Goal: Task Accomplishment & Management: Manage account settings

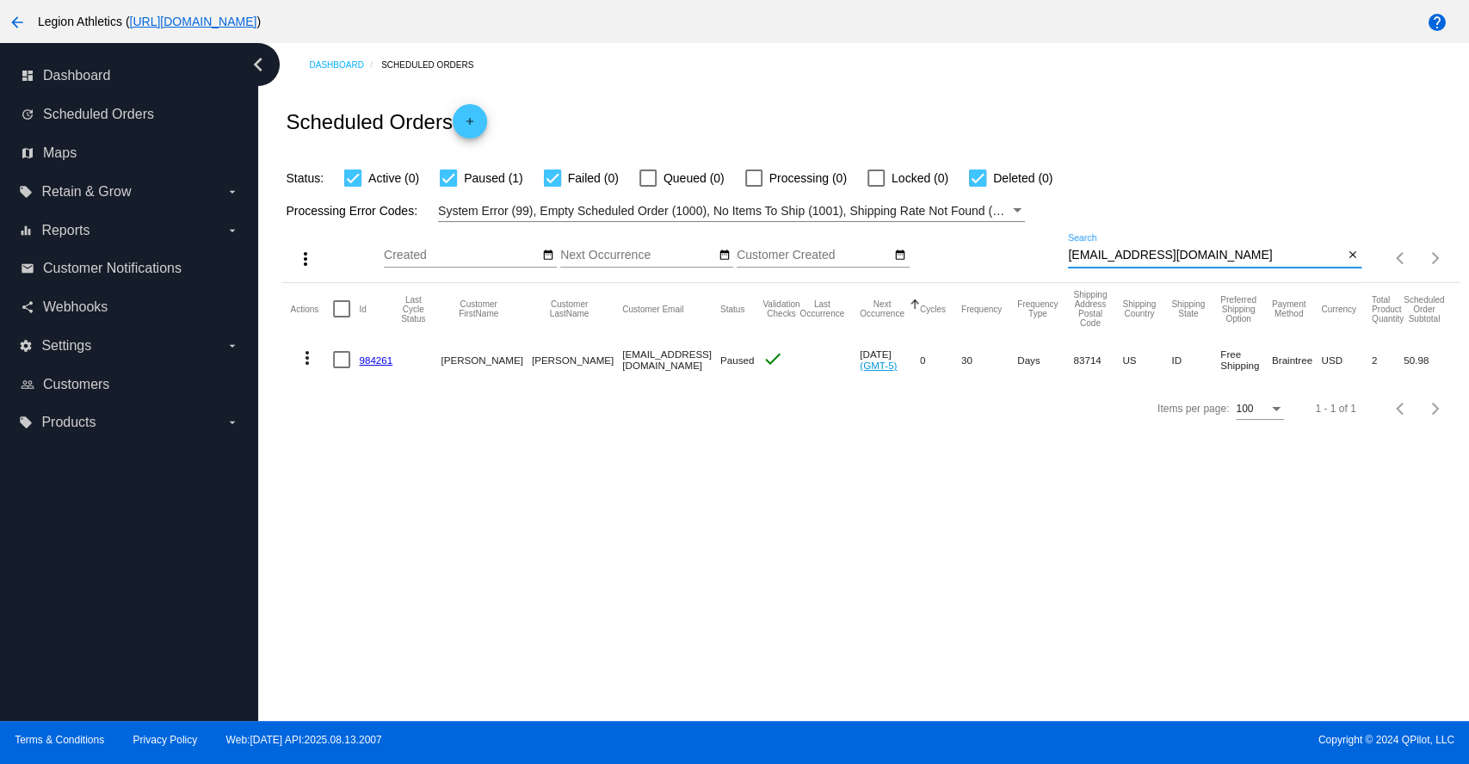
click at [1178, 259] on input "greenhouseboutique18@gmail.com" at bounding box center [1205, 256] width 275 height 14
click at [1178, 258] on input "greenhouseboutique18@gmail.com" at bounding box center [1205, 256] width 275 height 14
paste input "alyssa.tewksbury"
type input "[EMAIL_ADDRESS][DOMAIN_NAME]"
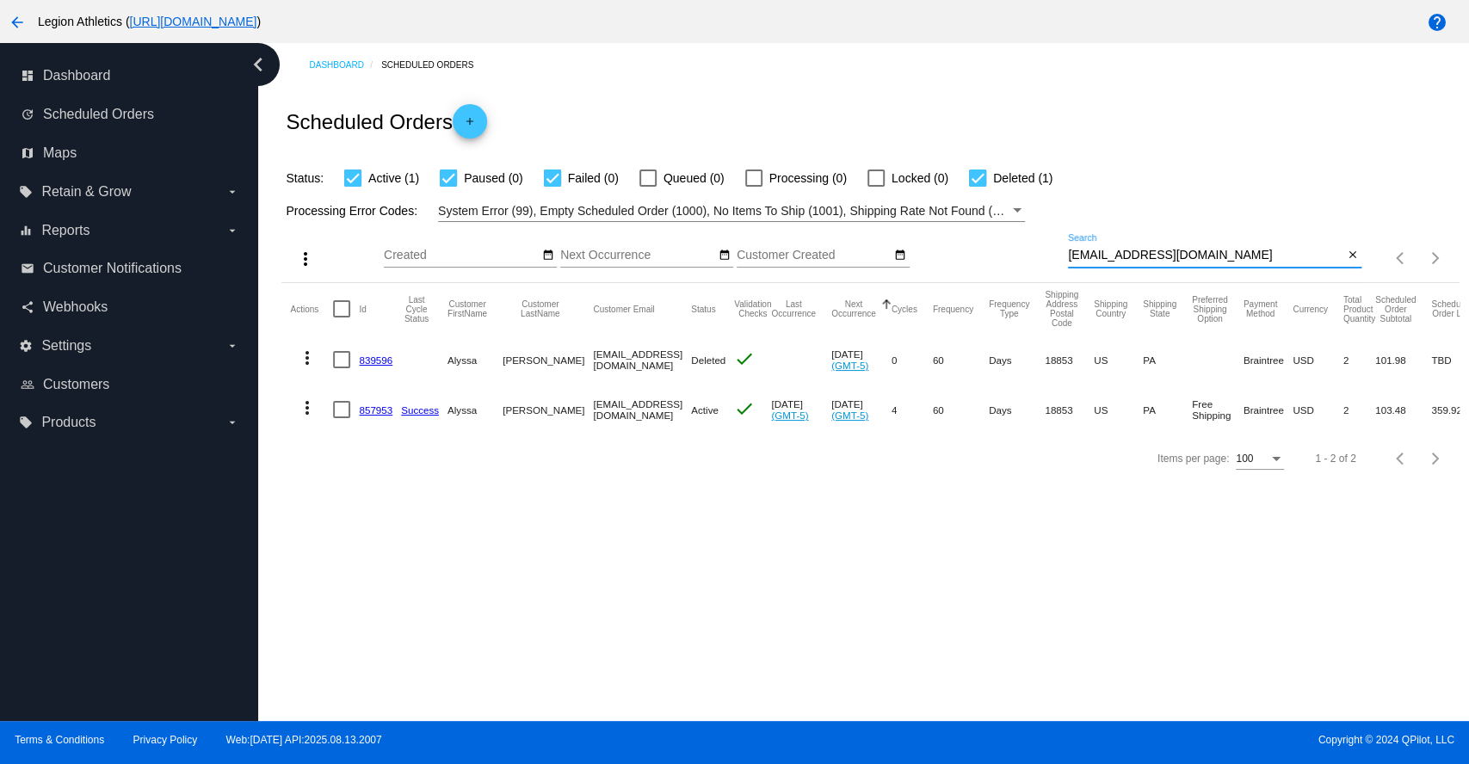
click at [370, 411] on link "857953" at bounding box center [376, 410] width 34 height 11
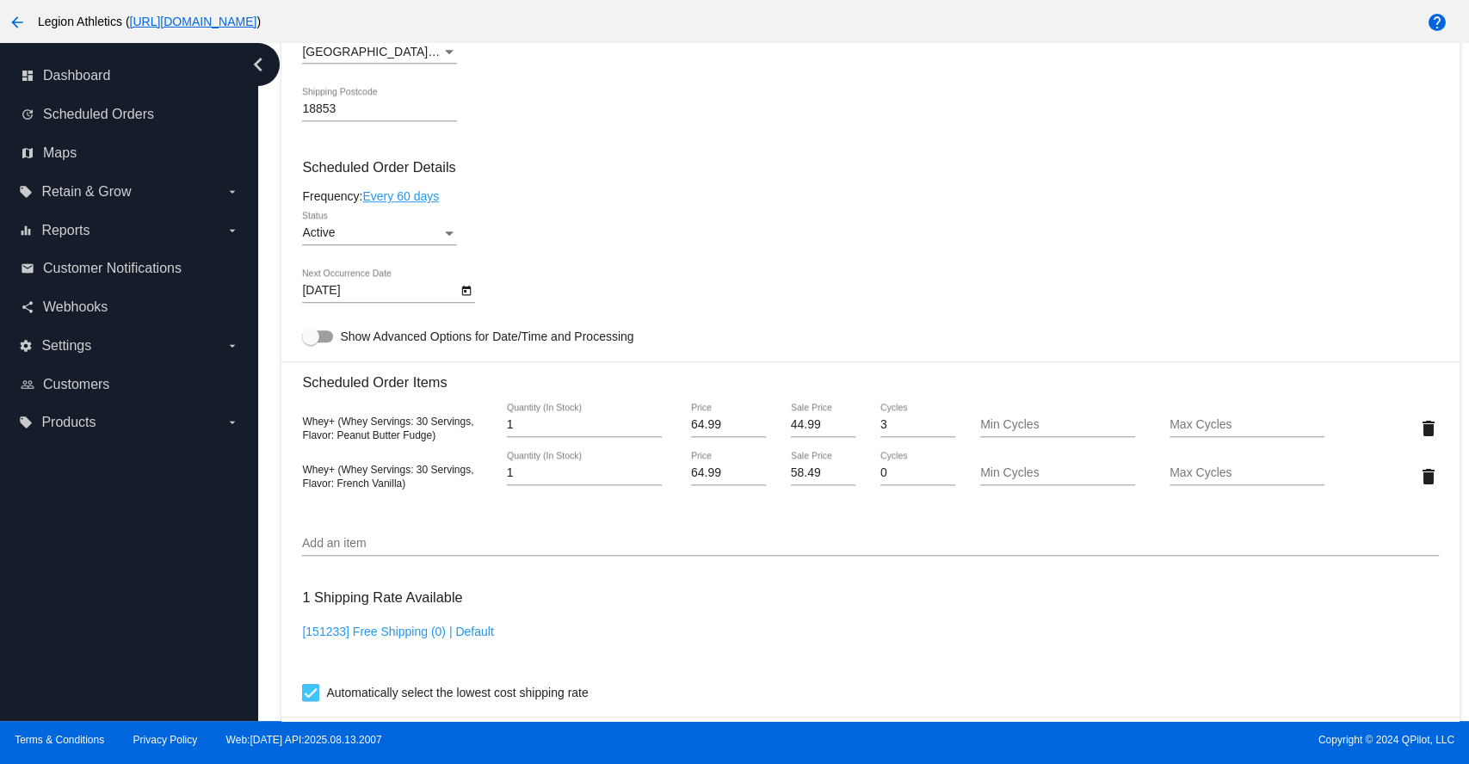
scroll to position [956, 0]
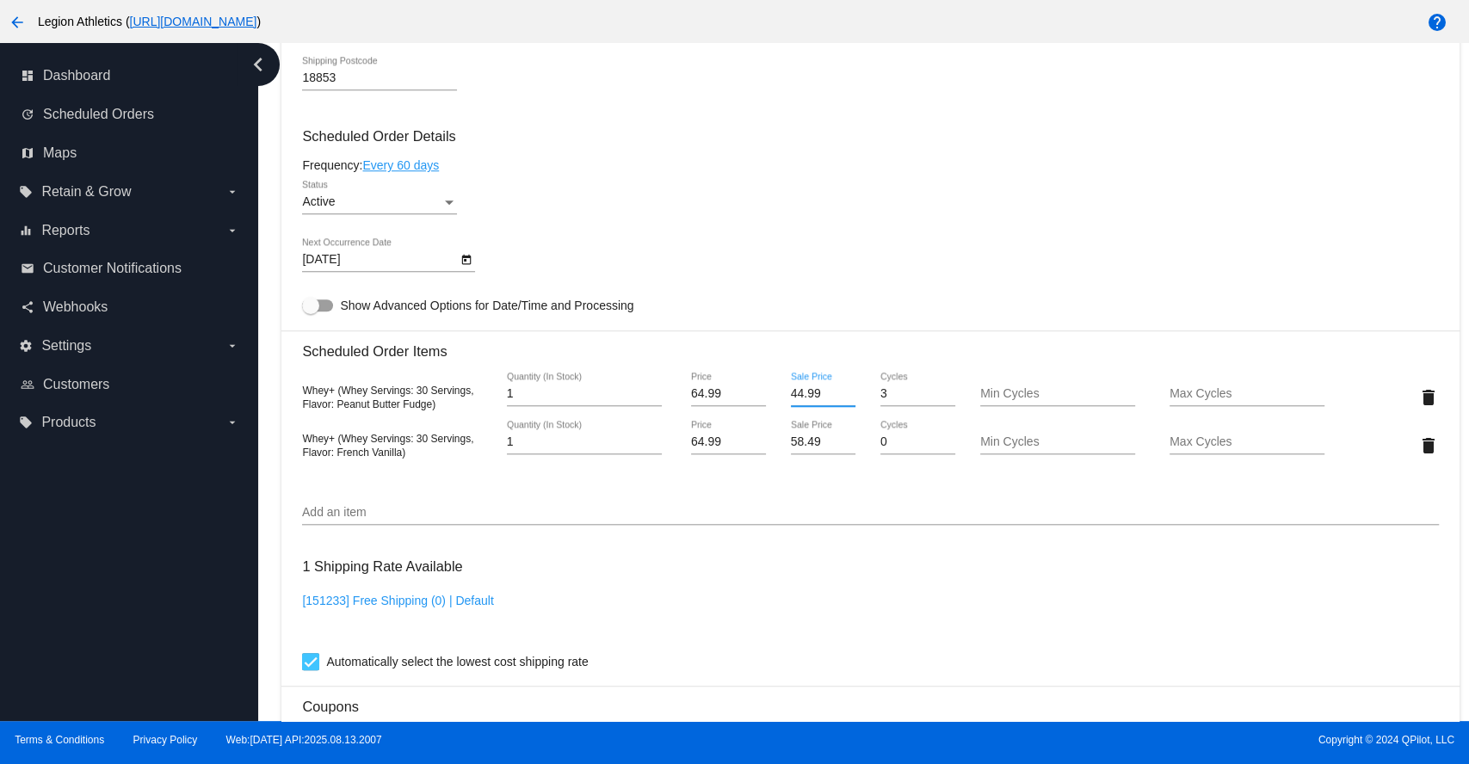
drag, startPoint x: 818, startPoint y: 398, endPoint x: 786, endPoint y: 398, distance: 31.8
click at [791, 398] on input "44.99" at bounding box center [823, 394] width 65 height 14
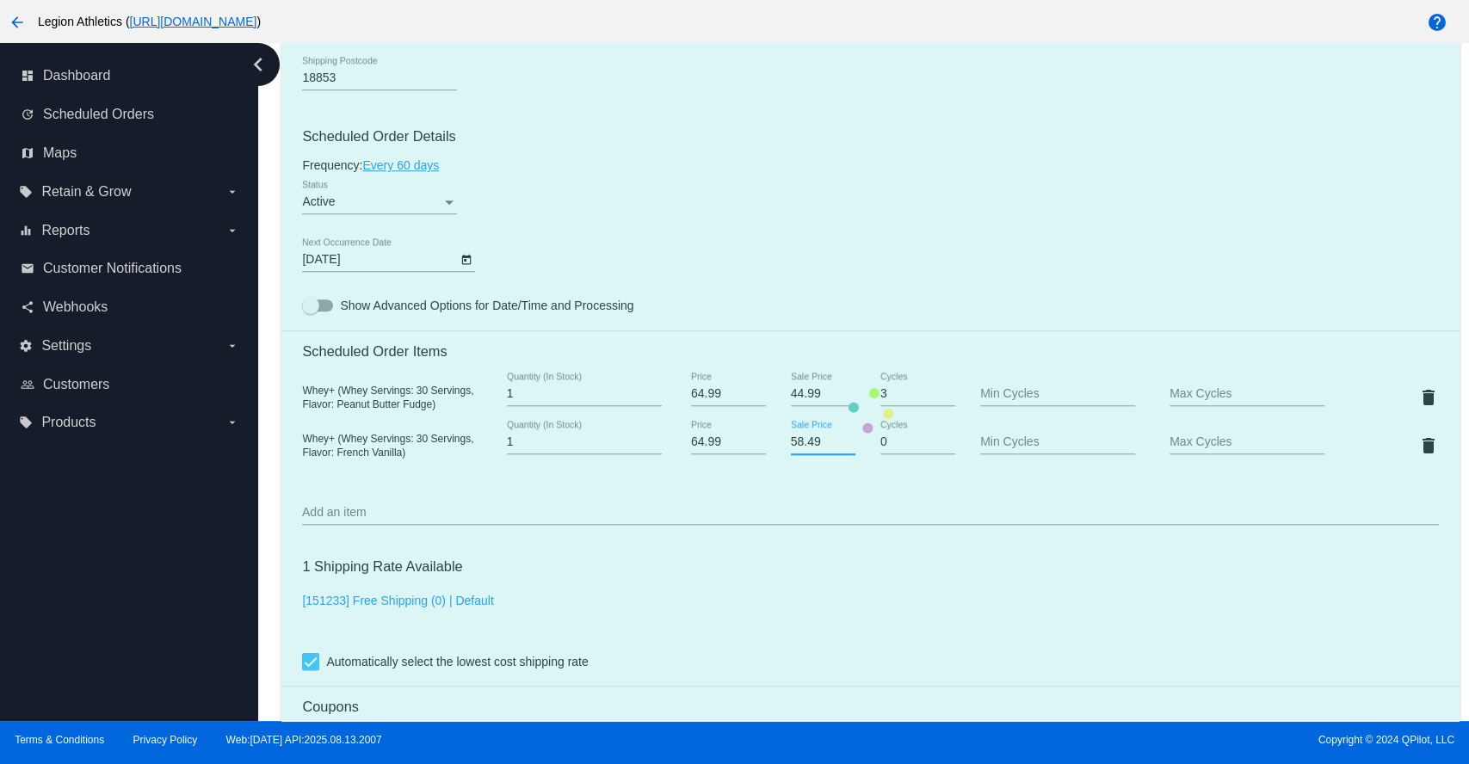
drag, startPoint x: 812, startPoint y: 448, endPoint x: 783, endPoint y: 448, distance: 28.4
click at [783, 448] on mat-card "Customer 5824497: Alyssa Welles Alyssa.tewksbury@gmail.com Customer Shipping En…" at bounding box center [870, 411] width 1178 height 1830
paste input "44.9"
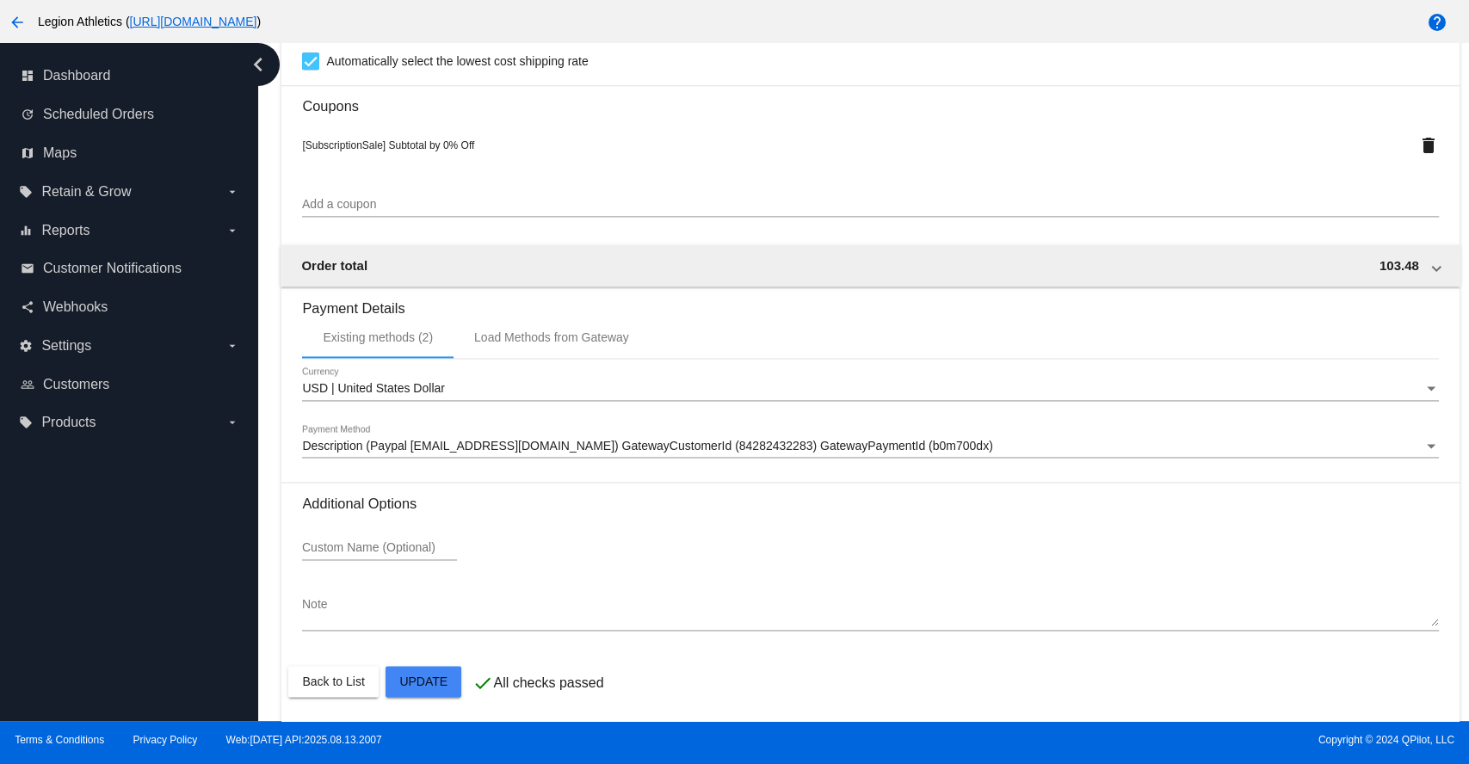
scroll to position [1573, 0]
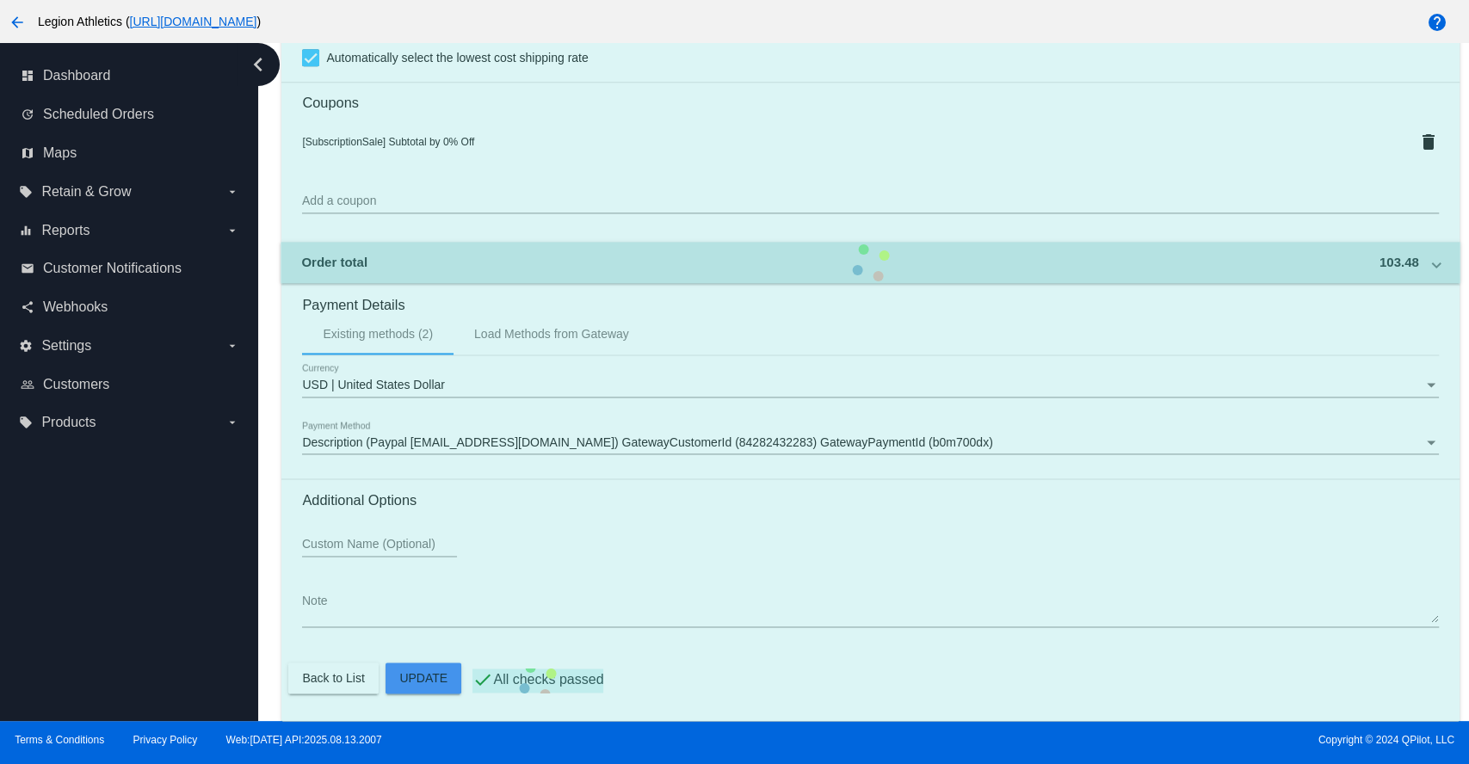
type input "44.99"
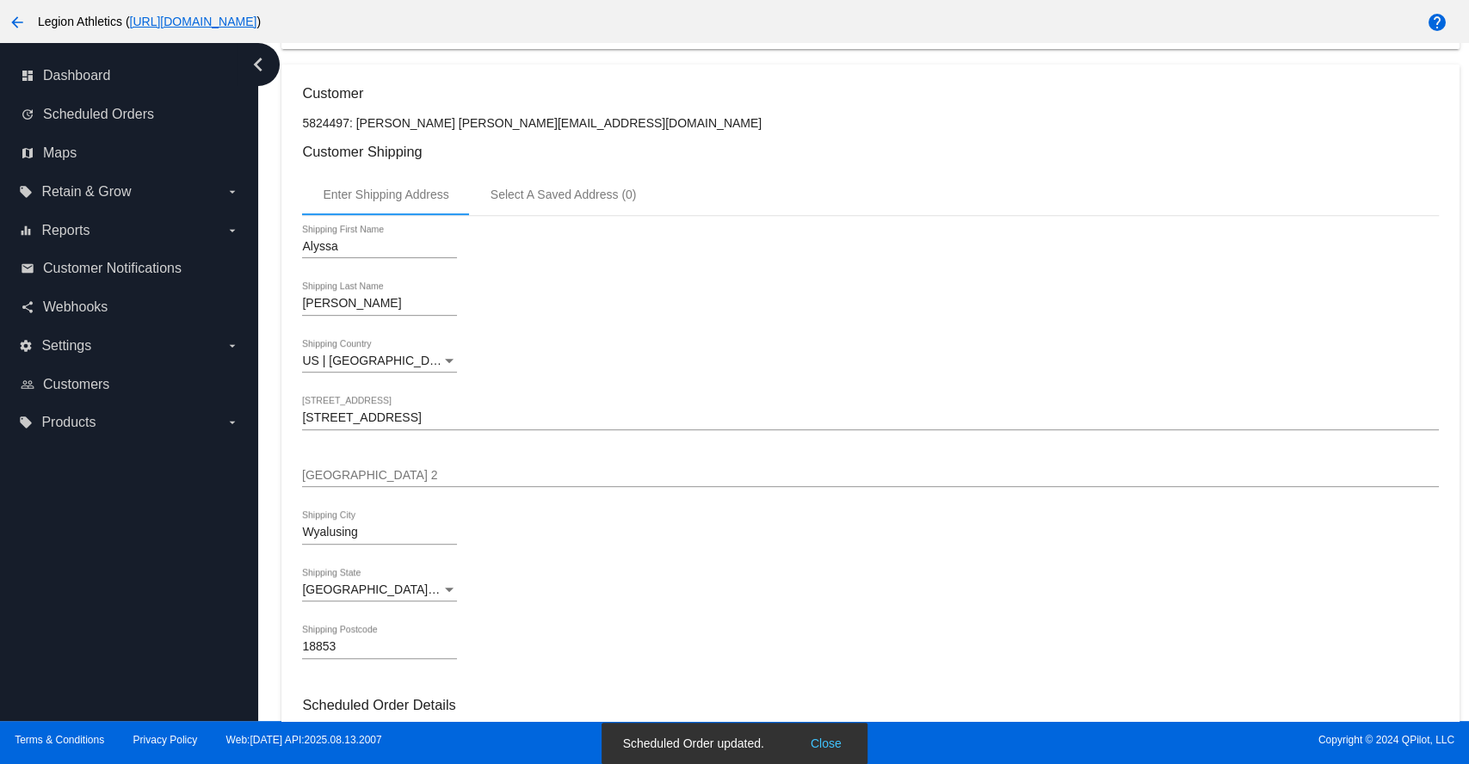
scroll to position [234, 0]
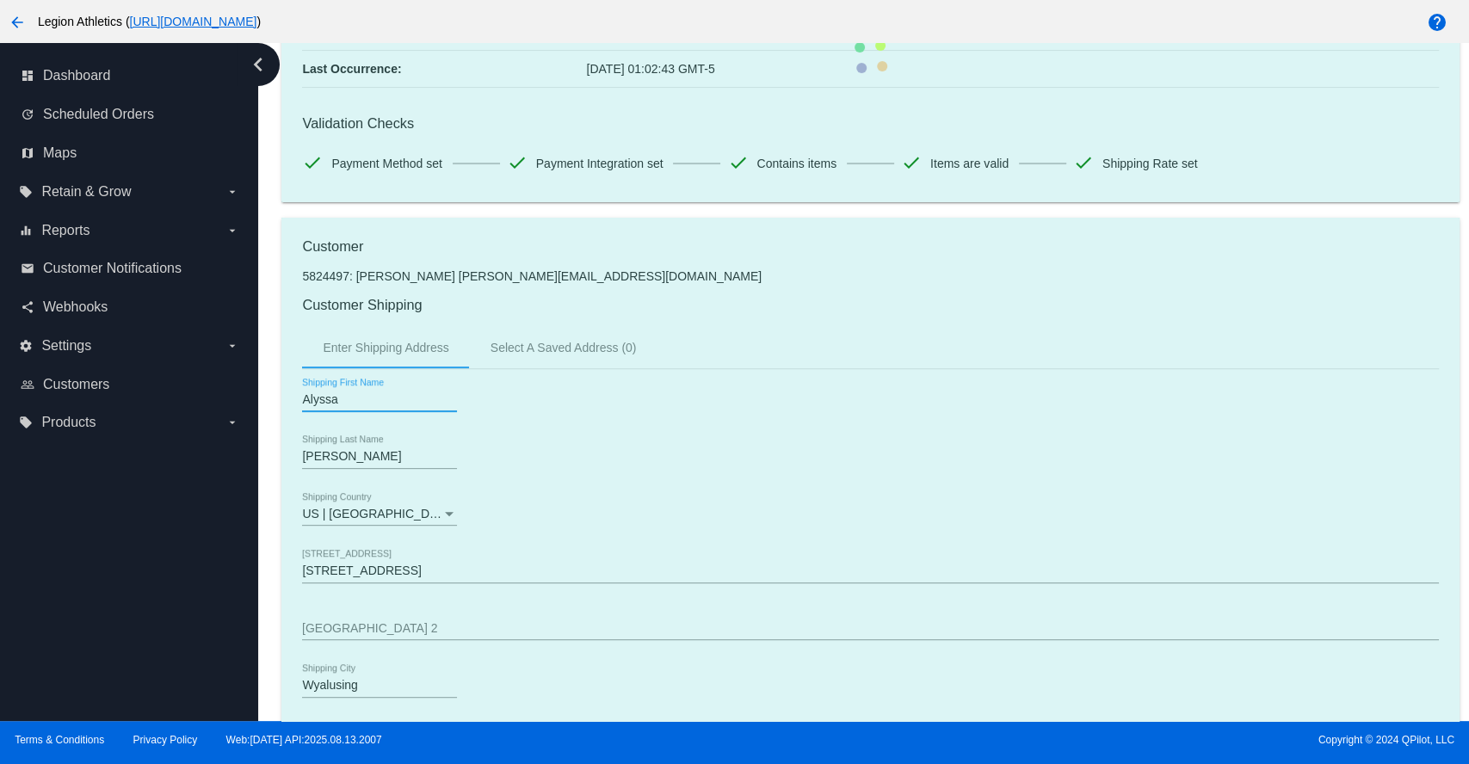
drag, startPoint x: 392, startPoint y: 402, endPoint x: 291, endPoint y: 410, distance: 101.0
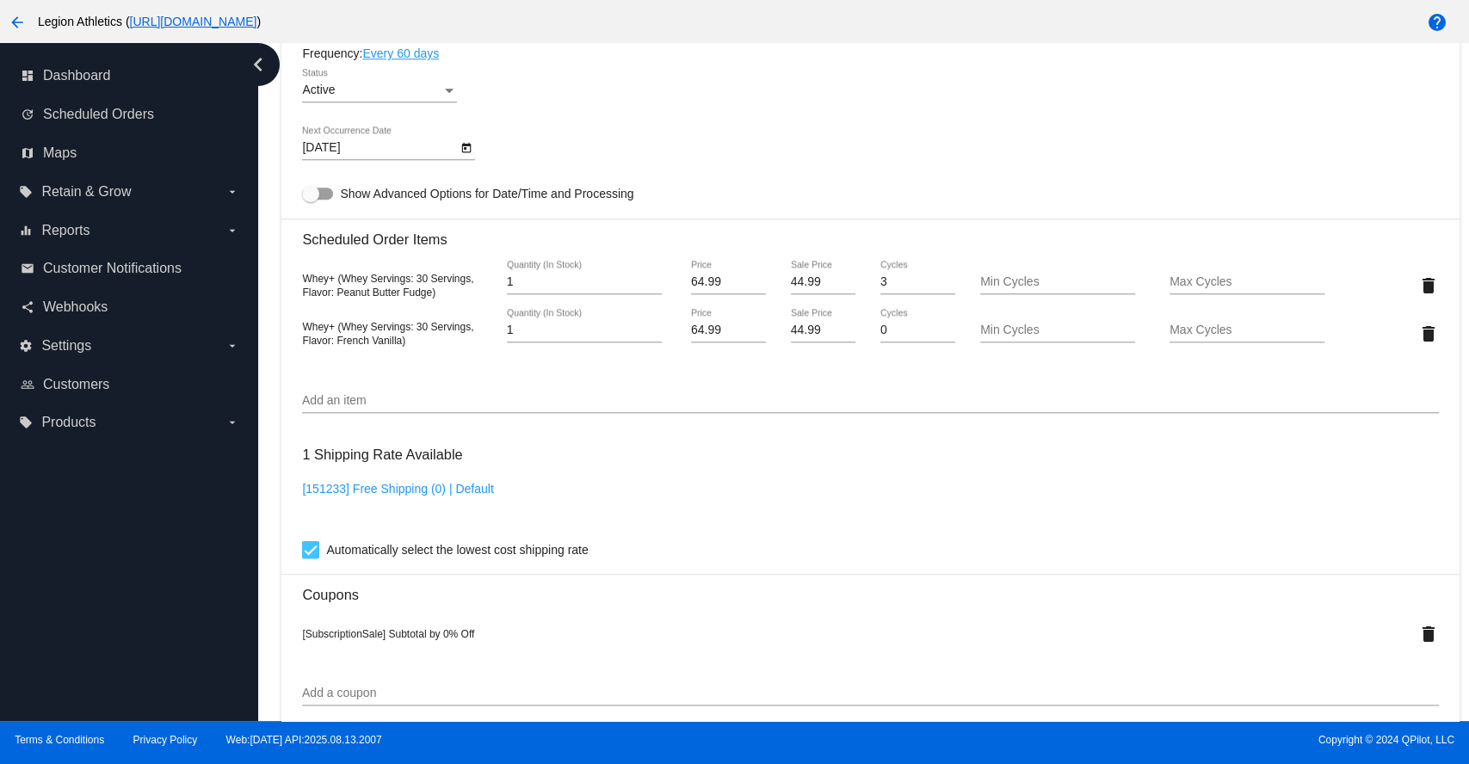
scroll to position [999, 0]
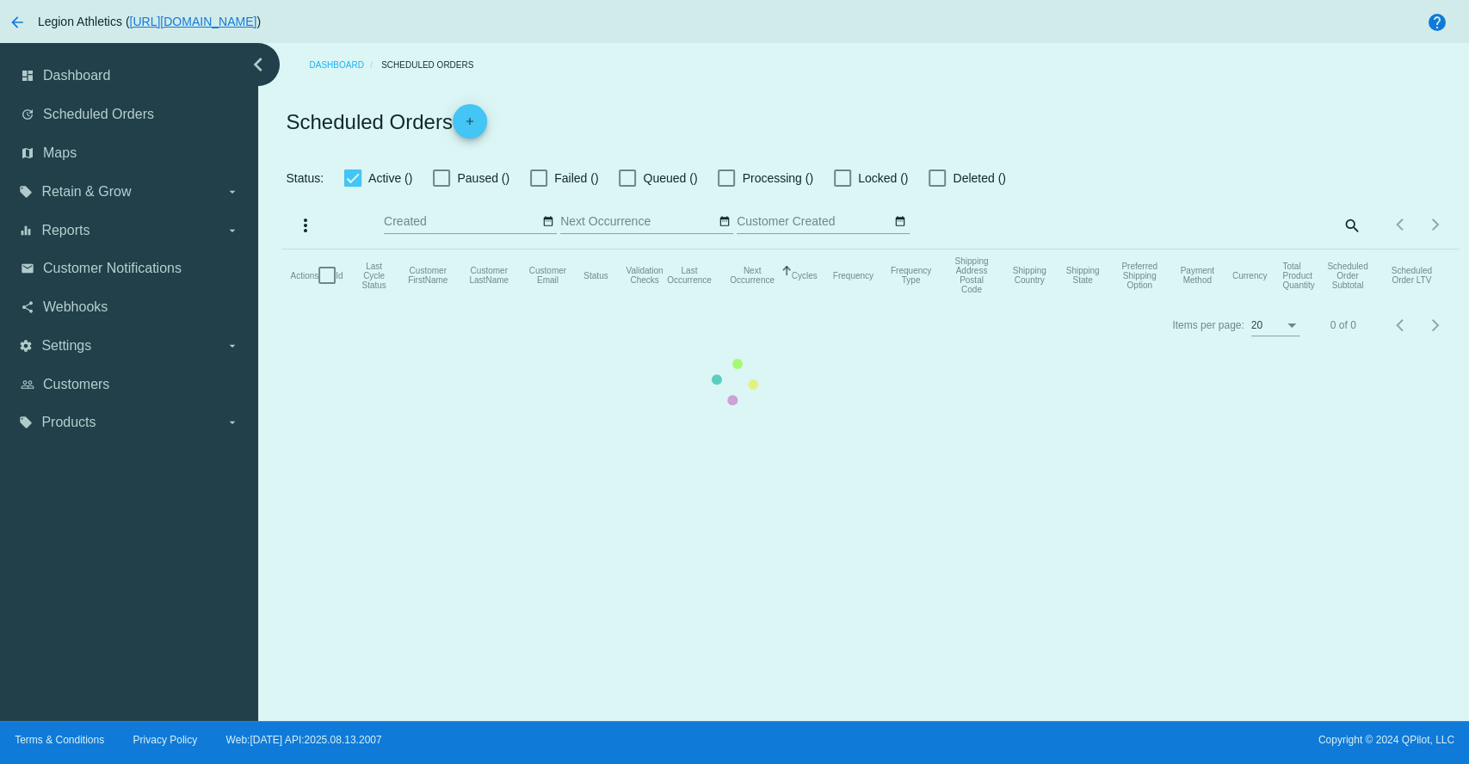
checkbox input "true"
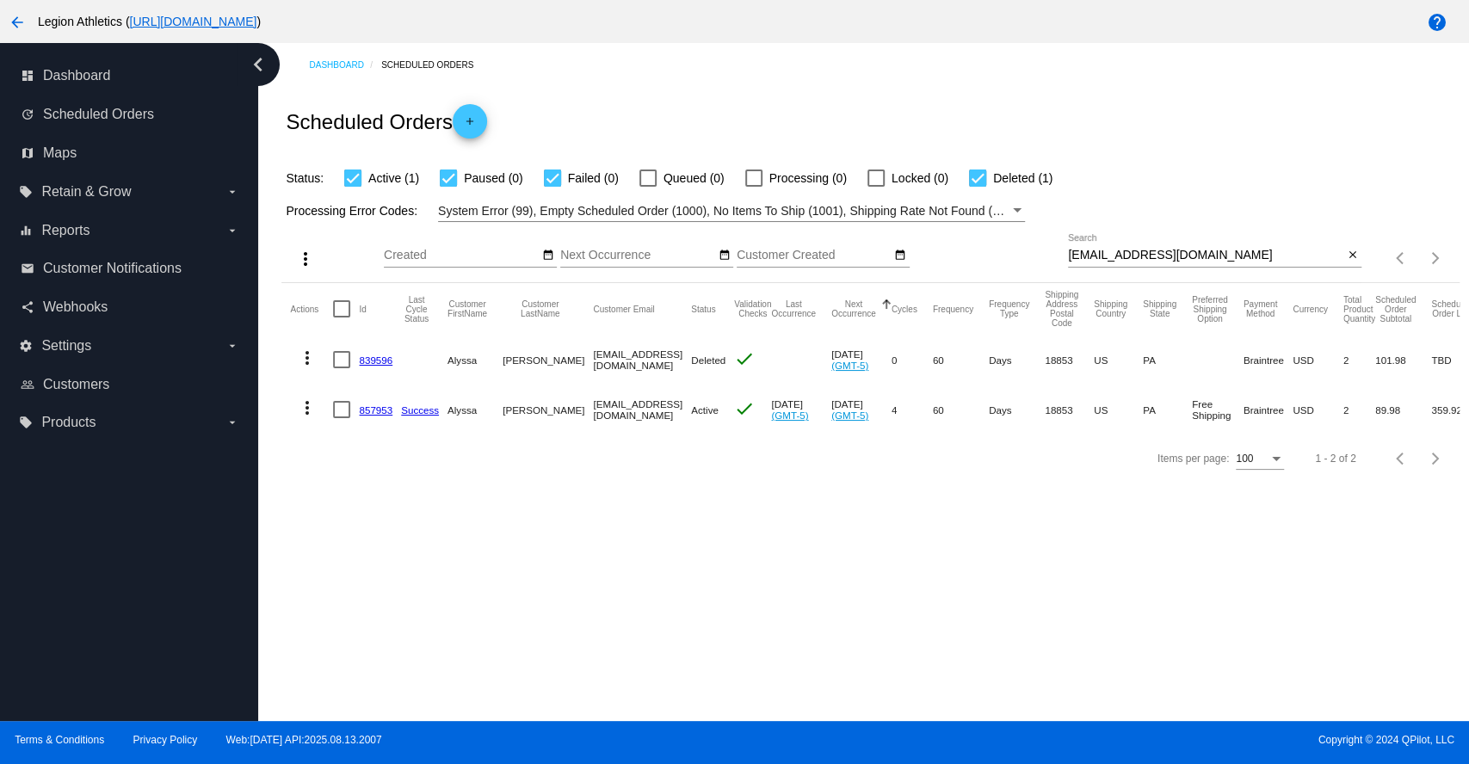
click at [372, 412] on link "857953" at bounding box center [376, 410] width 34 height 11
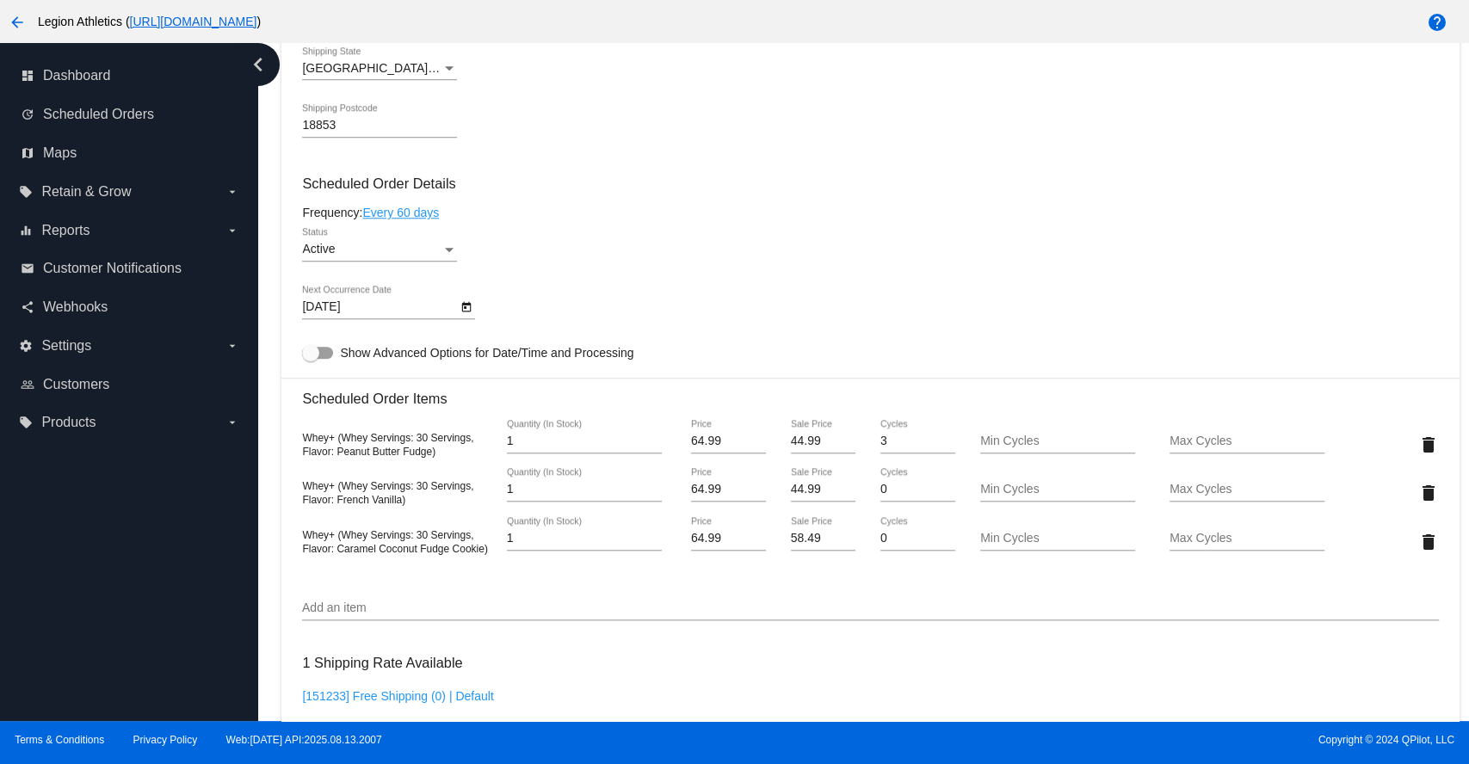
scroll to position [956, 0]
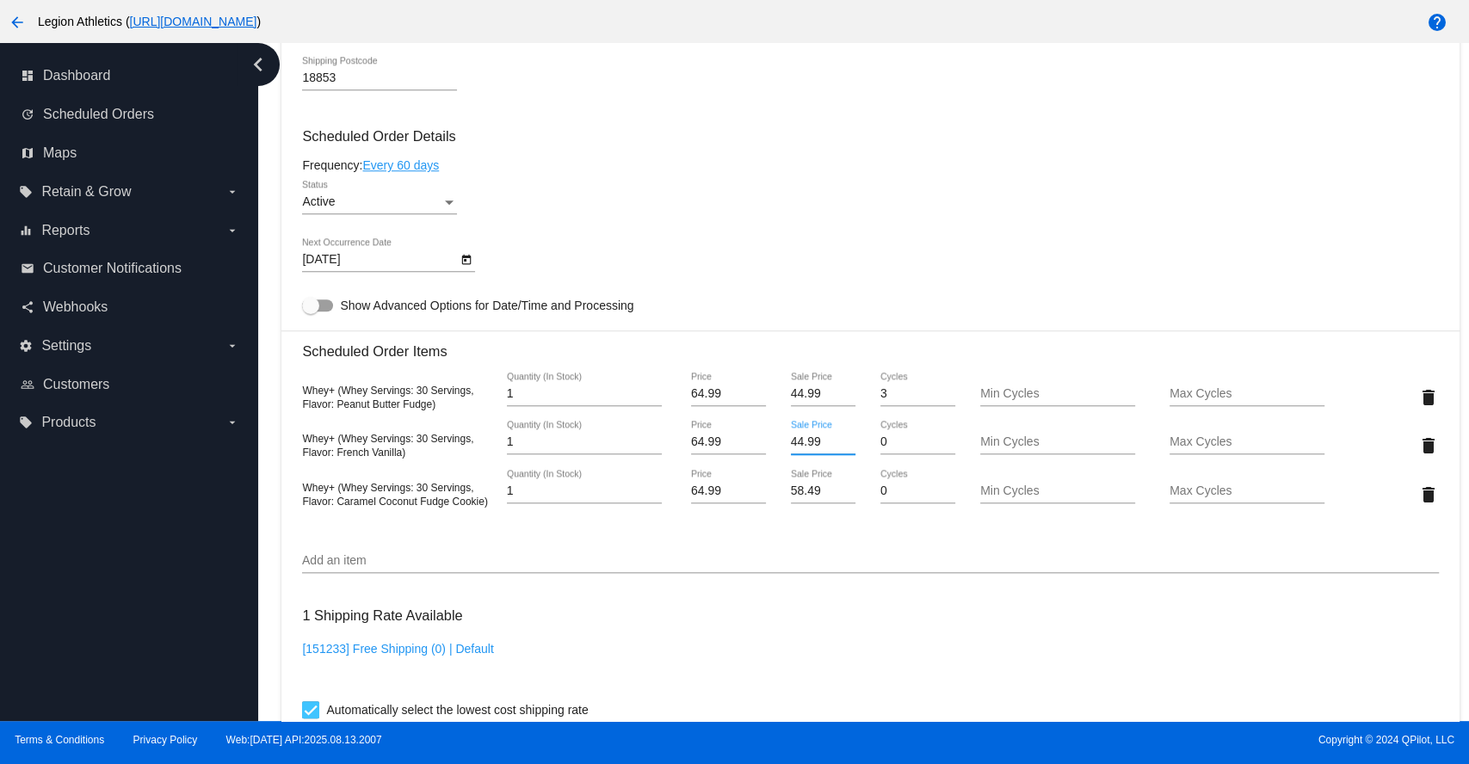
drag, startPoint x: 813, startPoint y: 453, endPoint x: 781, endPoint y: 451, distance: 32.8
click at [781, 451] on div "44.99 Sale Price" at bounding box center [823, 445] width 95 height 49
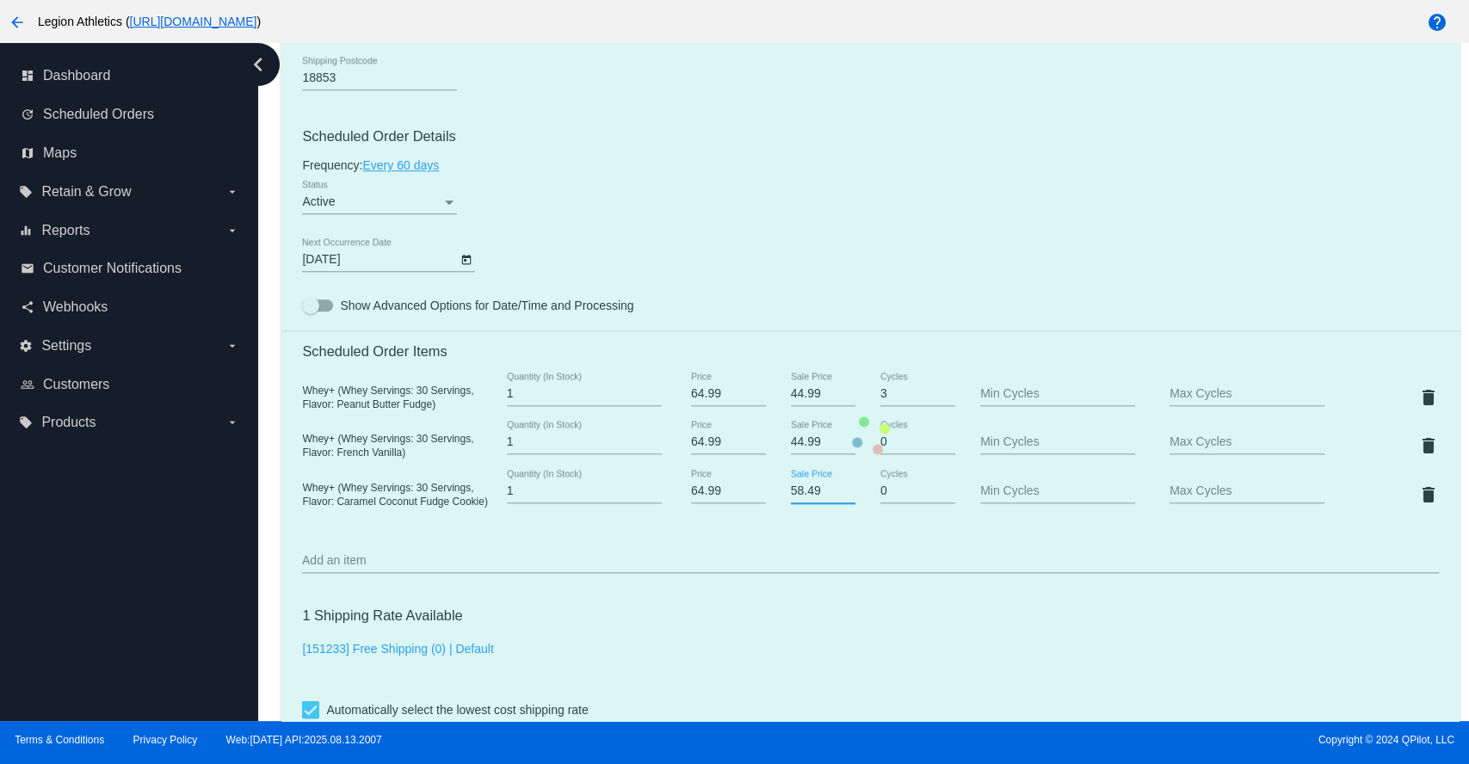
drag, startPoint x: 799, startPoint y: 499, endPoint x: 782, endPoint y: 499, distance: 17.2
click at [782, 499] on mat-card "Customer 5824497: Alyssa Welles Alyssa.tewksbury@gmail.com Customer Shipping En…" at bounding box center [870, 435] width 1178 height 1879
paste input "44.9"
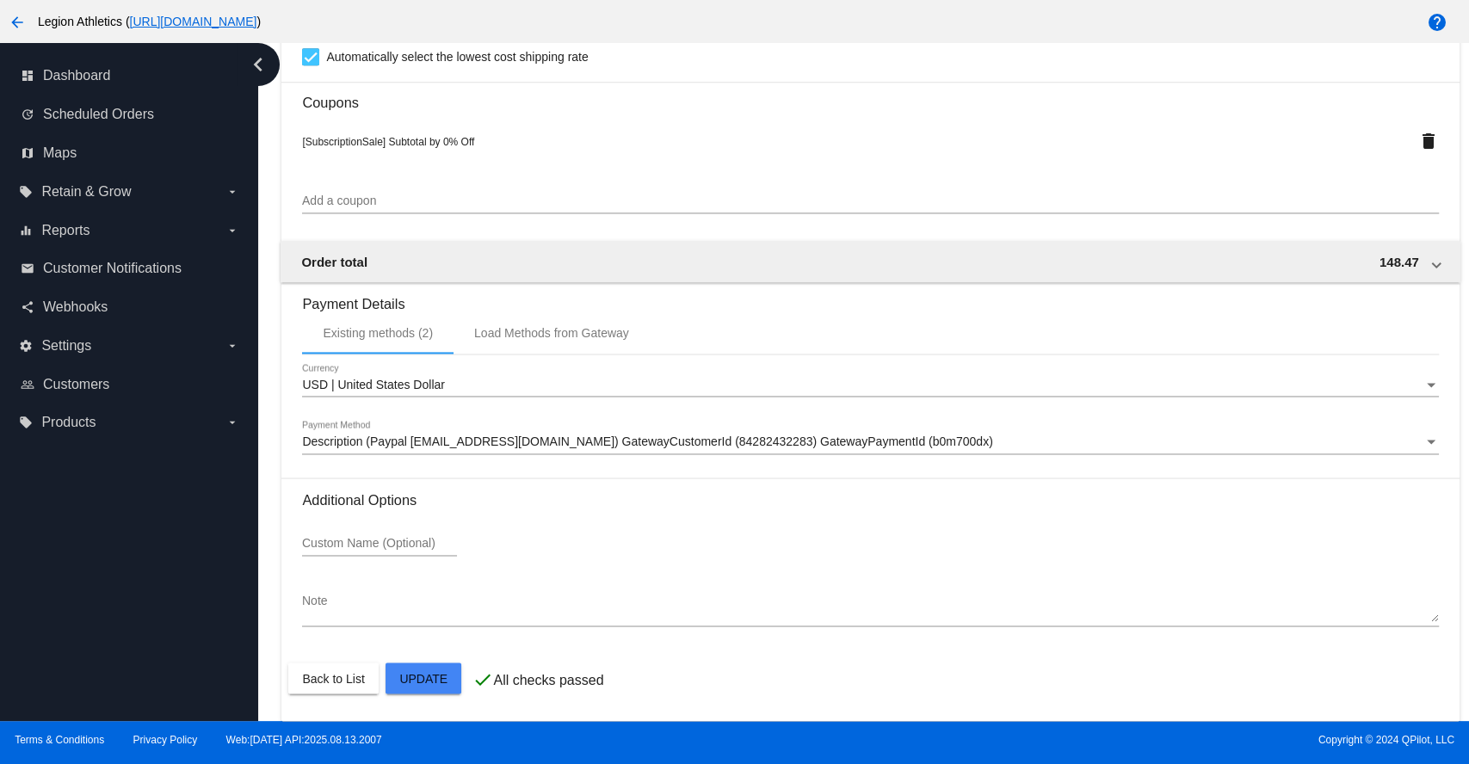
type input "44.99"
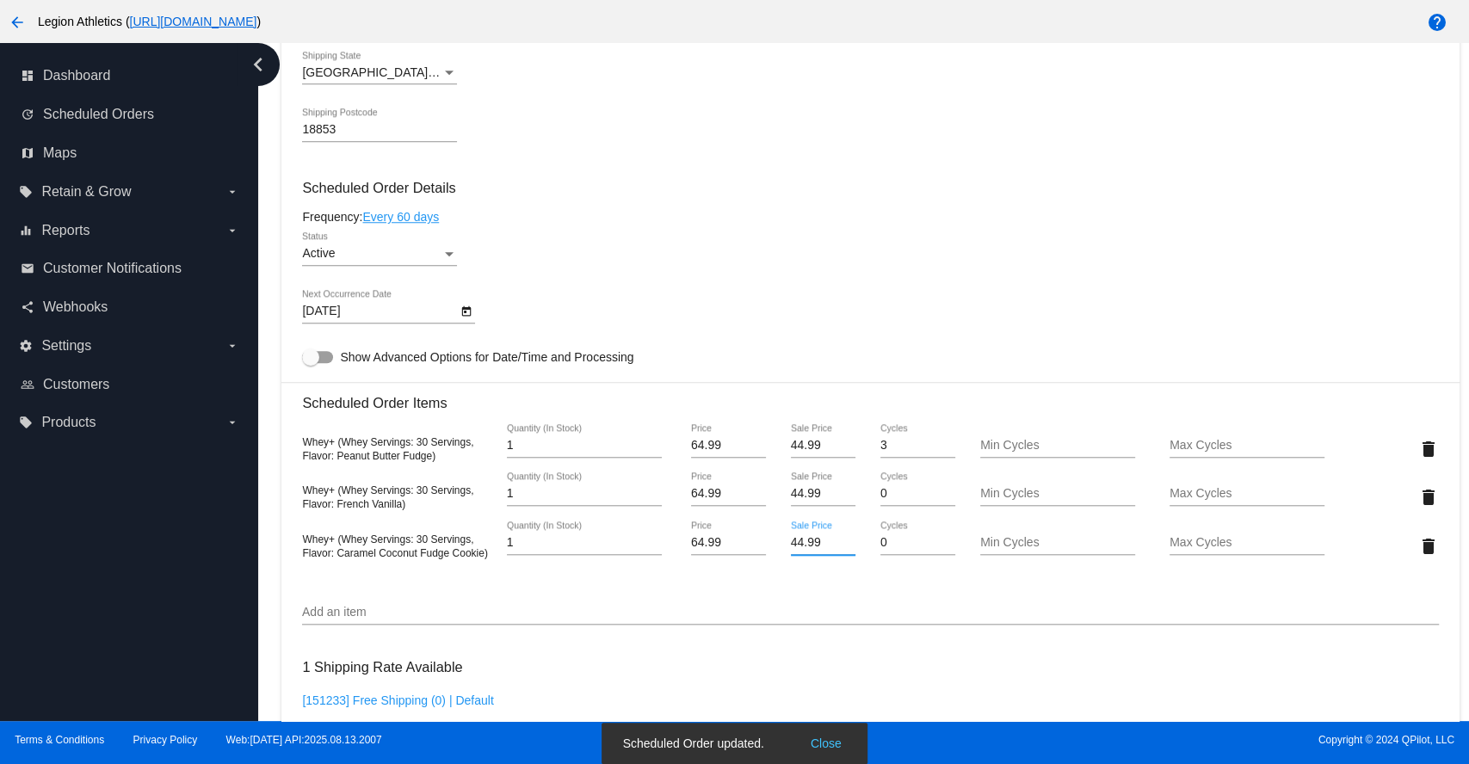
scroll to position [1048, 0]
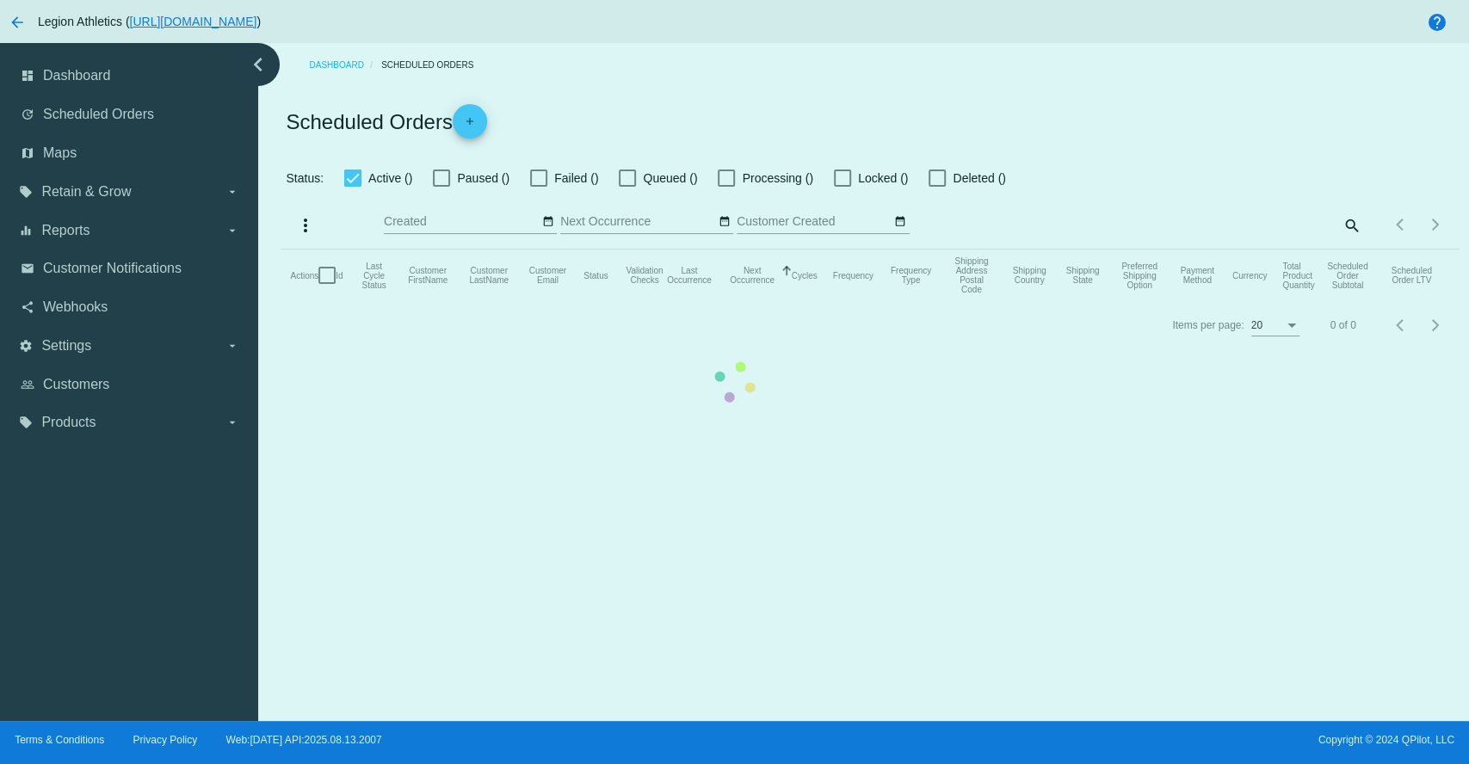
checkbox input "true"
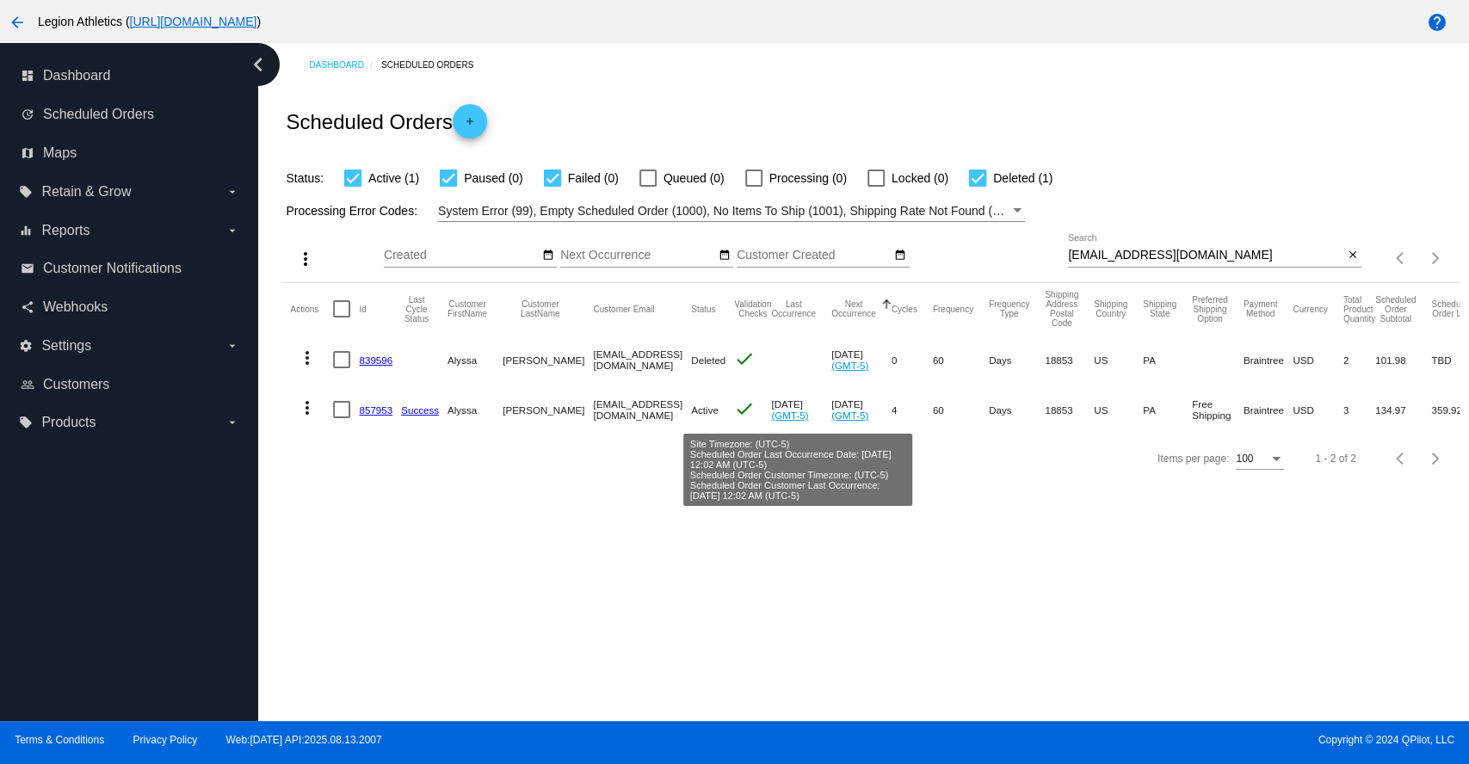
click at [727, 537] on div "Dashboard Scheduled Orders Scheduled Orders add Status: Active (1) Paused (0) F…" at bounding box center [863, 382] width 1211 height 678
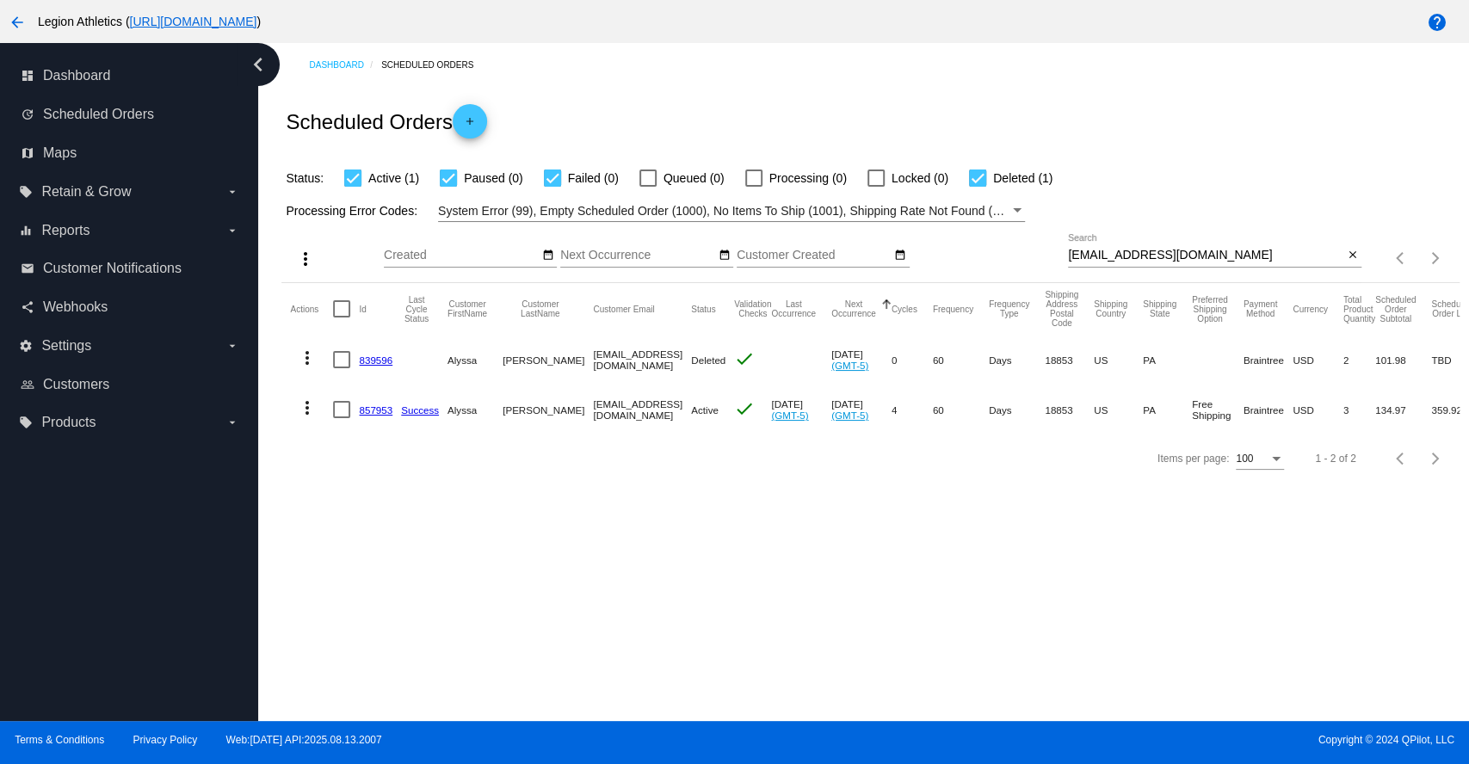
click at [369, 408] on link "857953" at bounding box center [376, 410] width 34 height 11
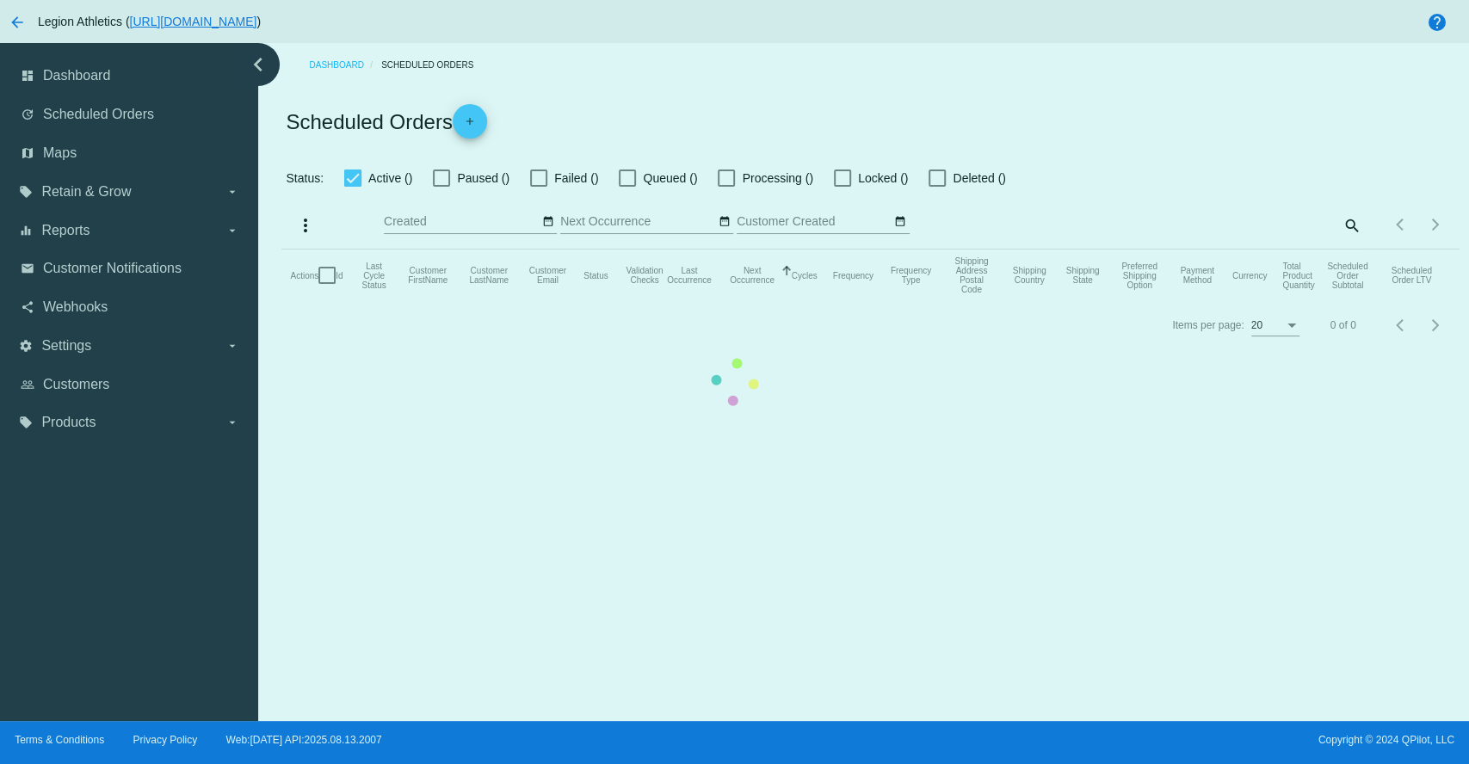
checkbox input "true"
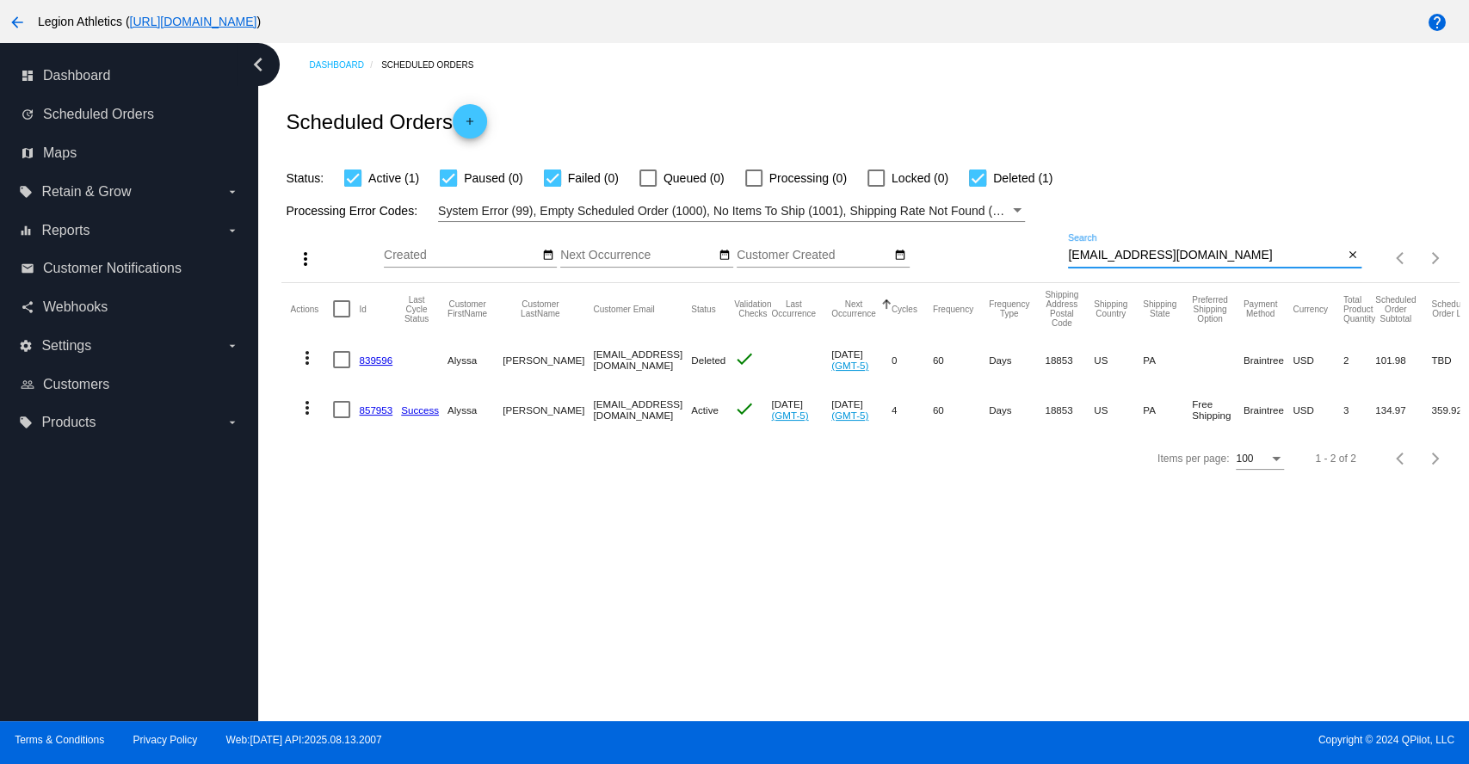
click at [1171, 258] on input "[EMAIL_ADDRESS][DOMAIN_NAME]" at bounding box center [1205, 256] width 275 height 14
paste input "balancedskin"
type input "[EMAIL_ADDRESS][DOMAIN_NAME]"
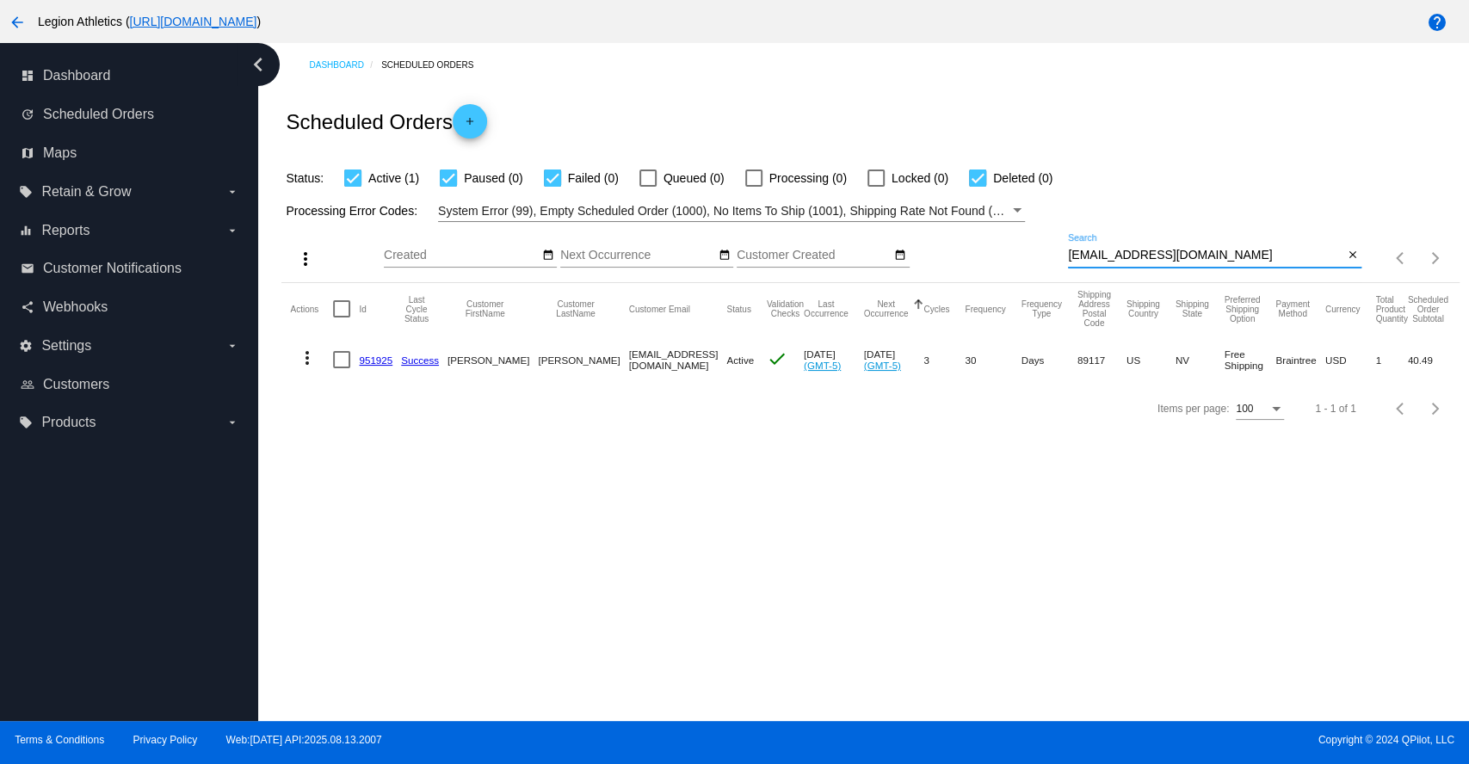
click at [365, 358] on link "951925" at bounding box center [376, 360] width 34 height 11
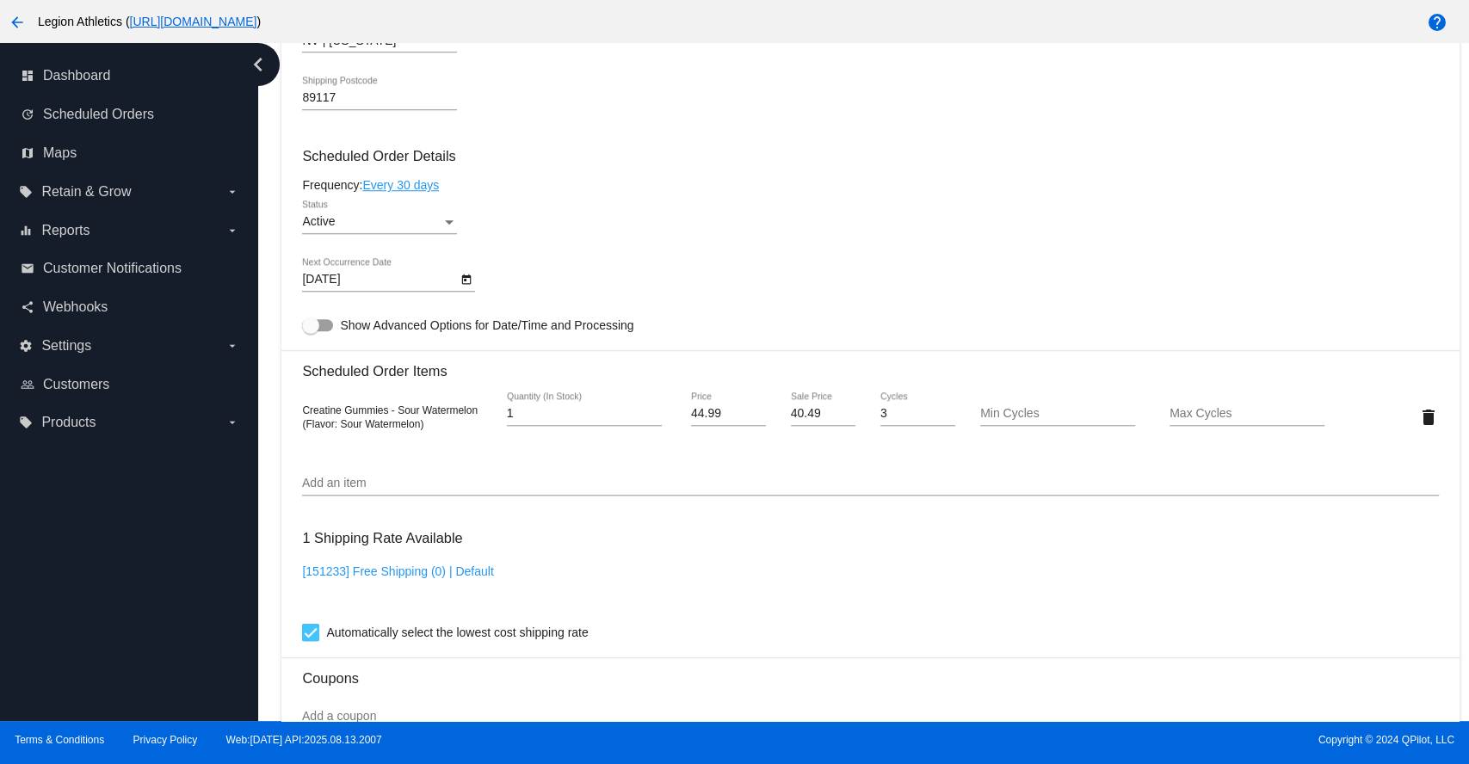
scroll to position [956, 0]
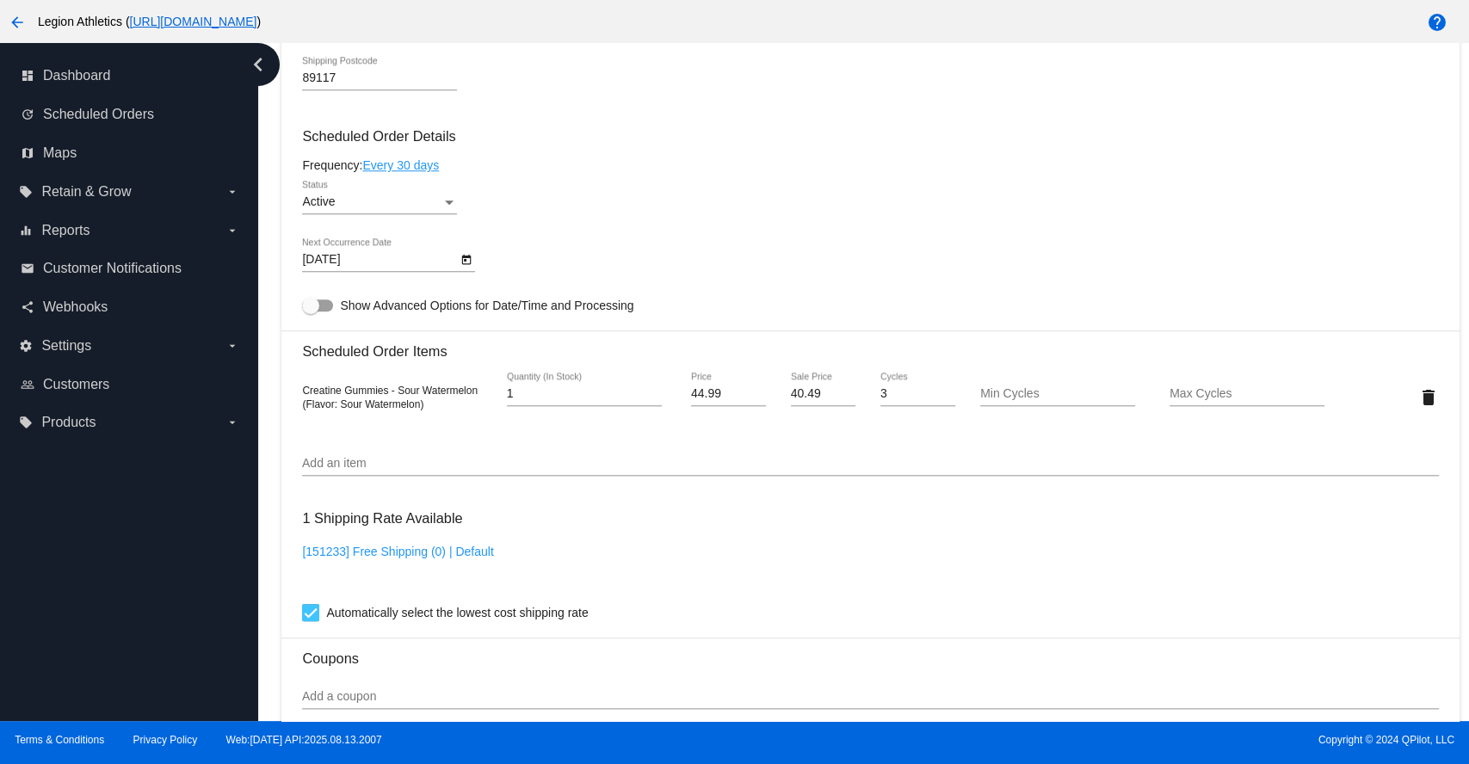
click at [436, 169] on link "Every 30 days" at bounding box center [400, 165] width 77 height 14
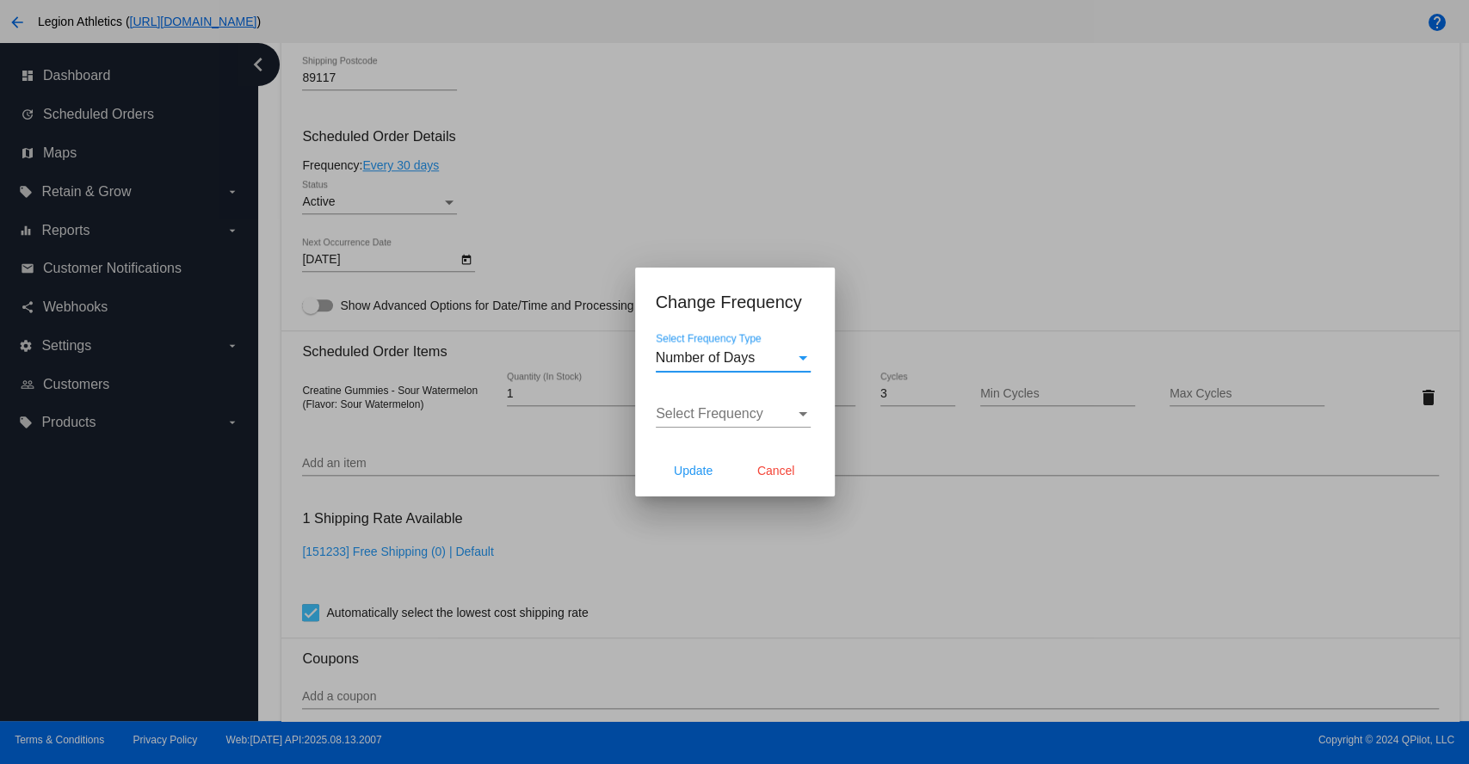
click at [758, 361] on div "Number of Days" at bounding box center [725, 357] width 139 height 15
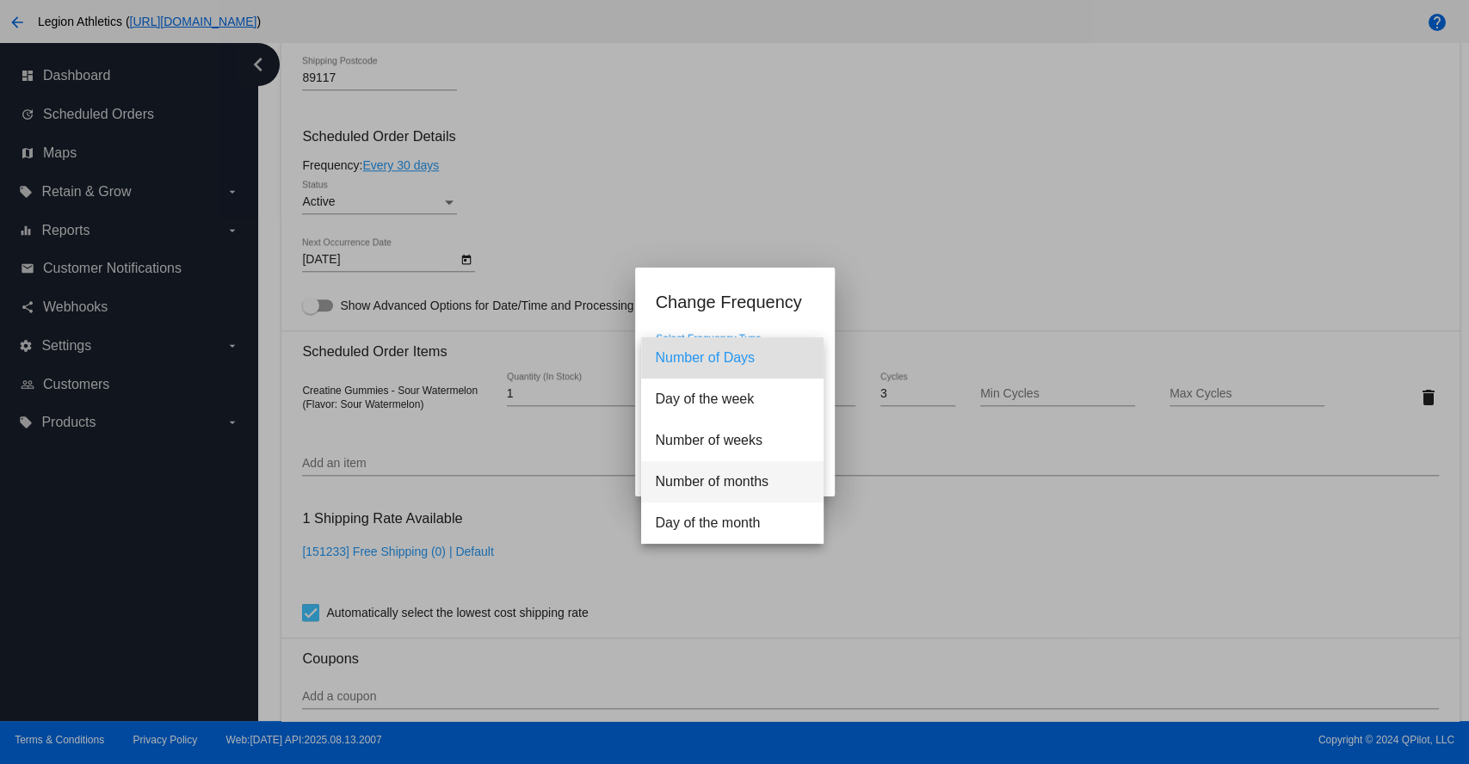
click at [751, 473] on span "Number of months" at bounding box center [732, 481] width 155 height 41
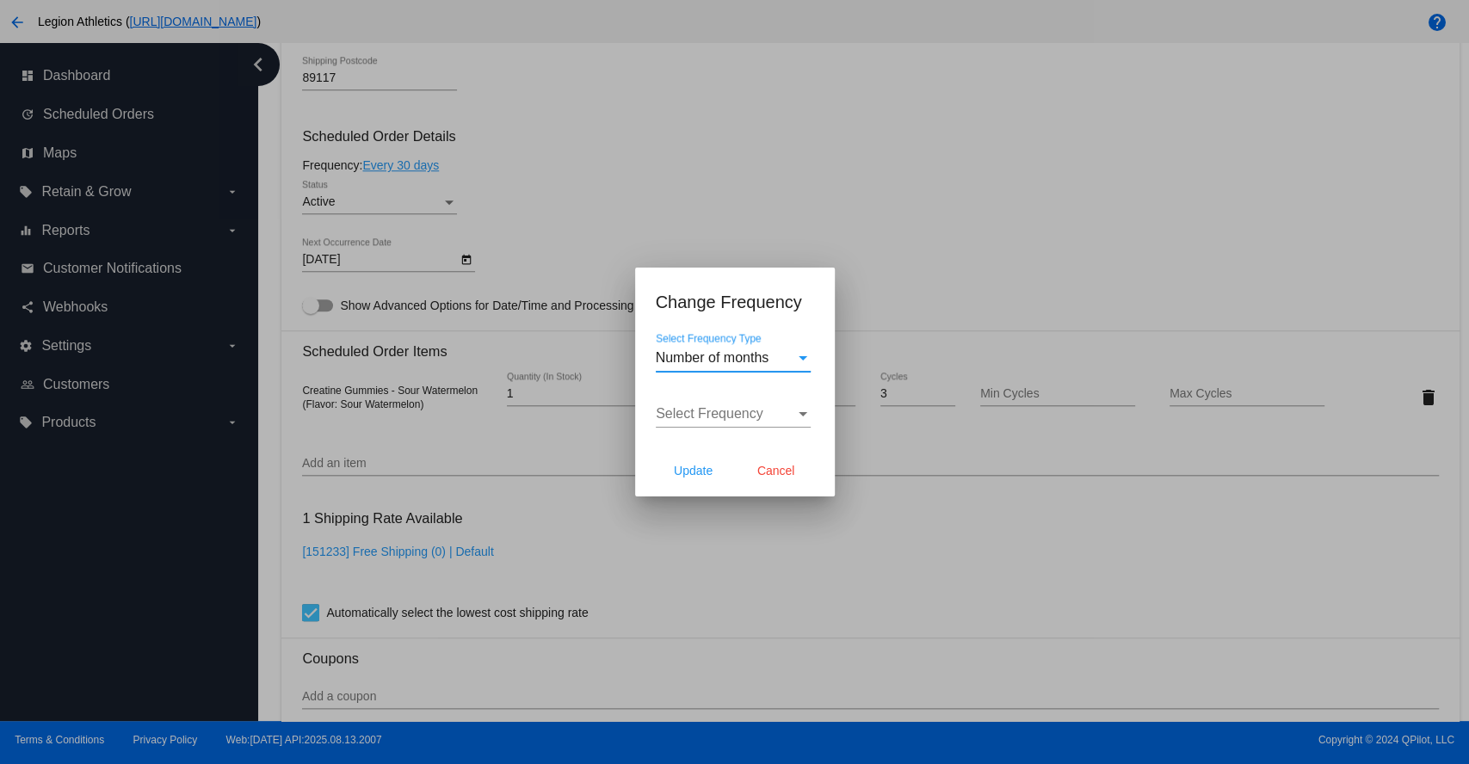
click at [762, 418] on span "Select Frequency" at bounding box center [710, 413] width 108 height 15
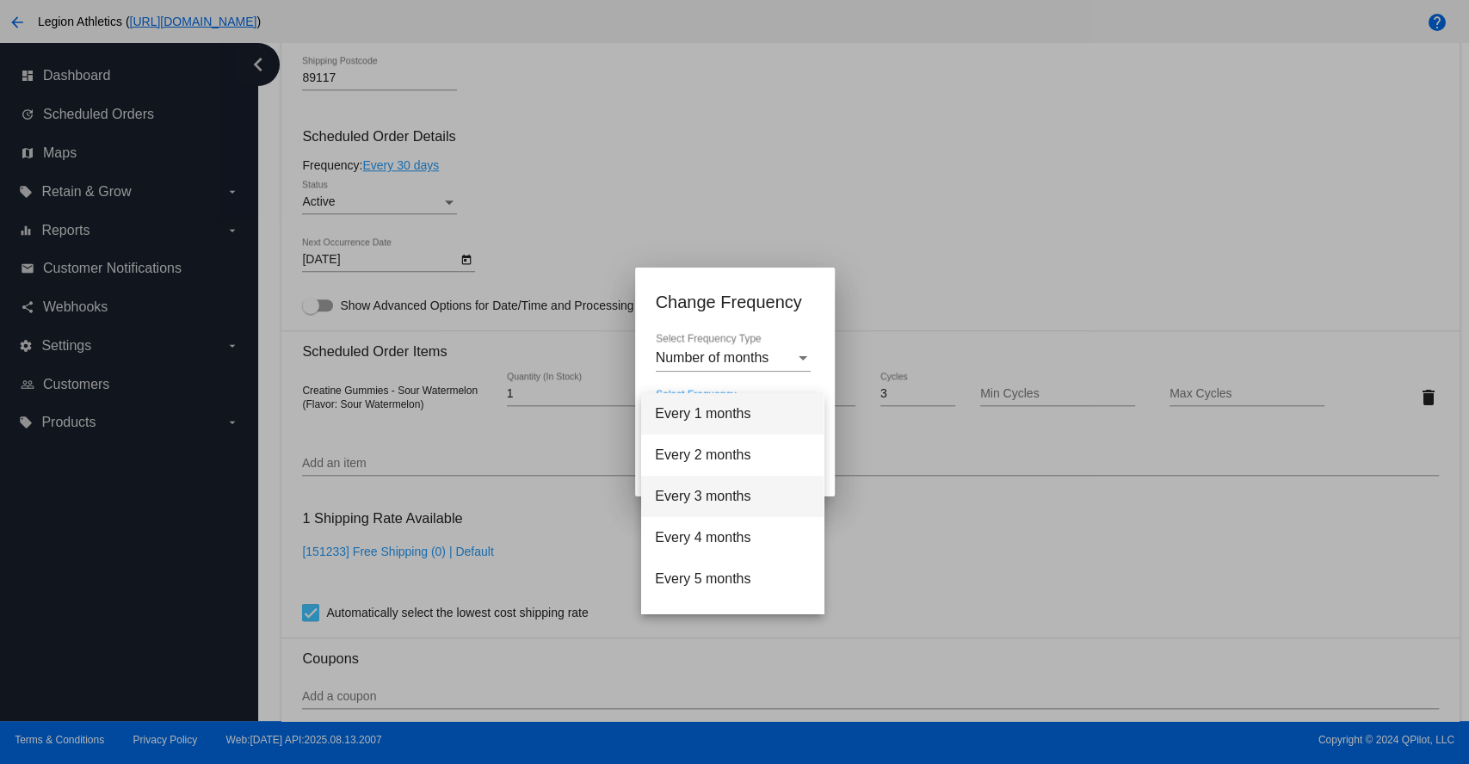
click at [741, 498] on span "Every 3 months" at bounding box center [732, 496] width 155 height 41
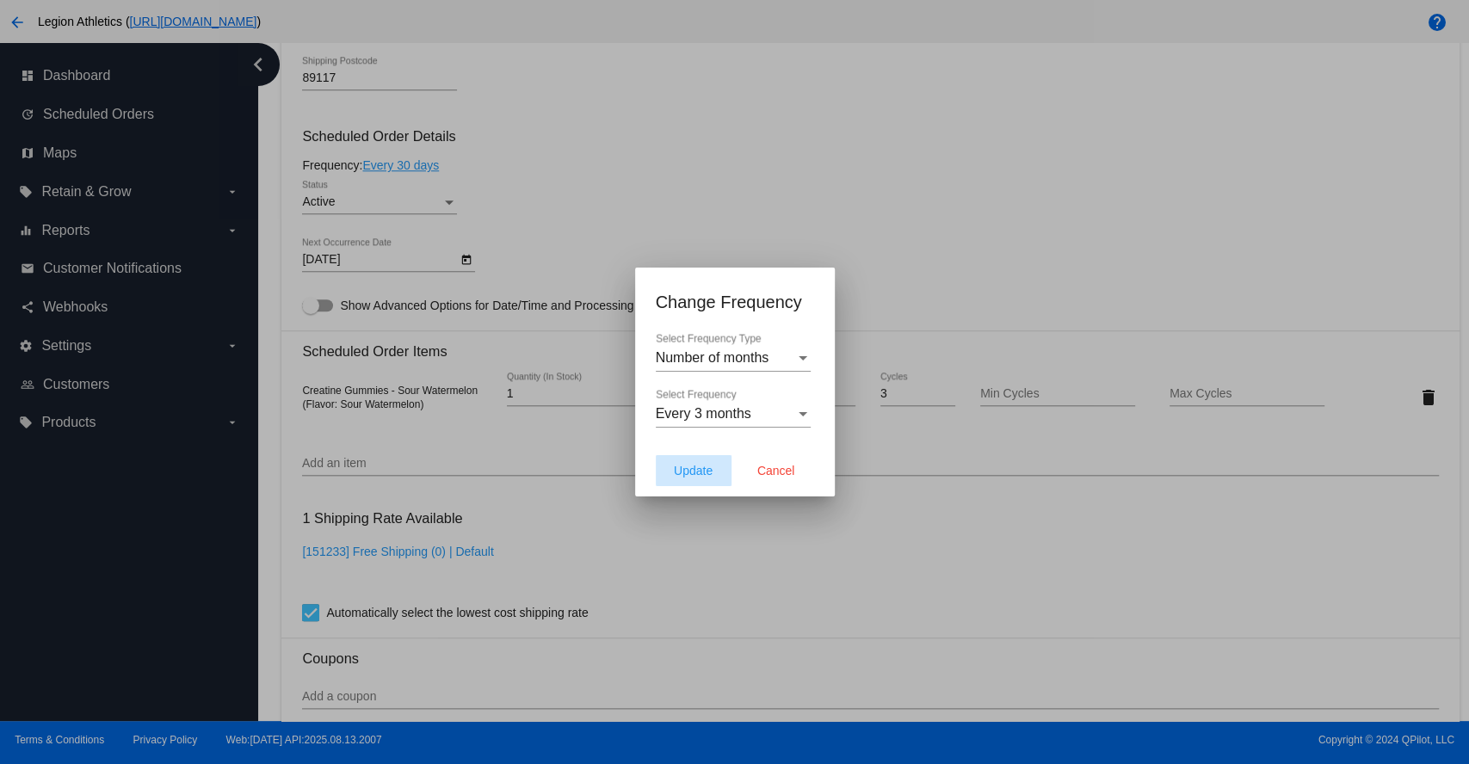
click at [702, 473] on span "Update" at bounding box center [693, 471] width 39 height 14
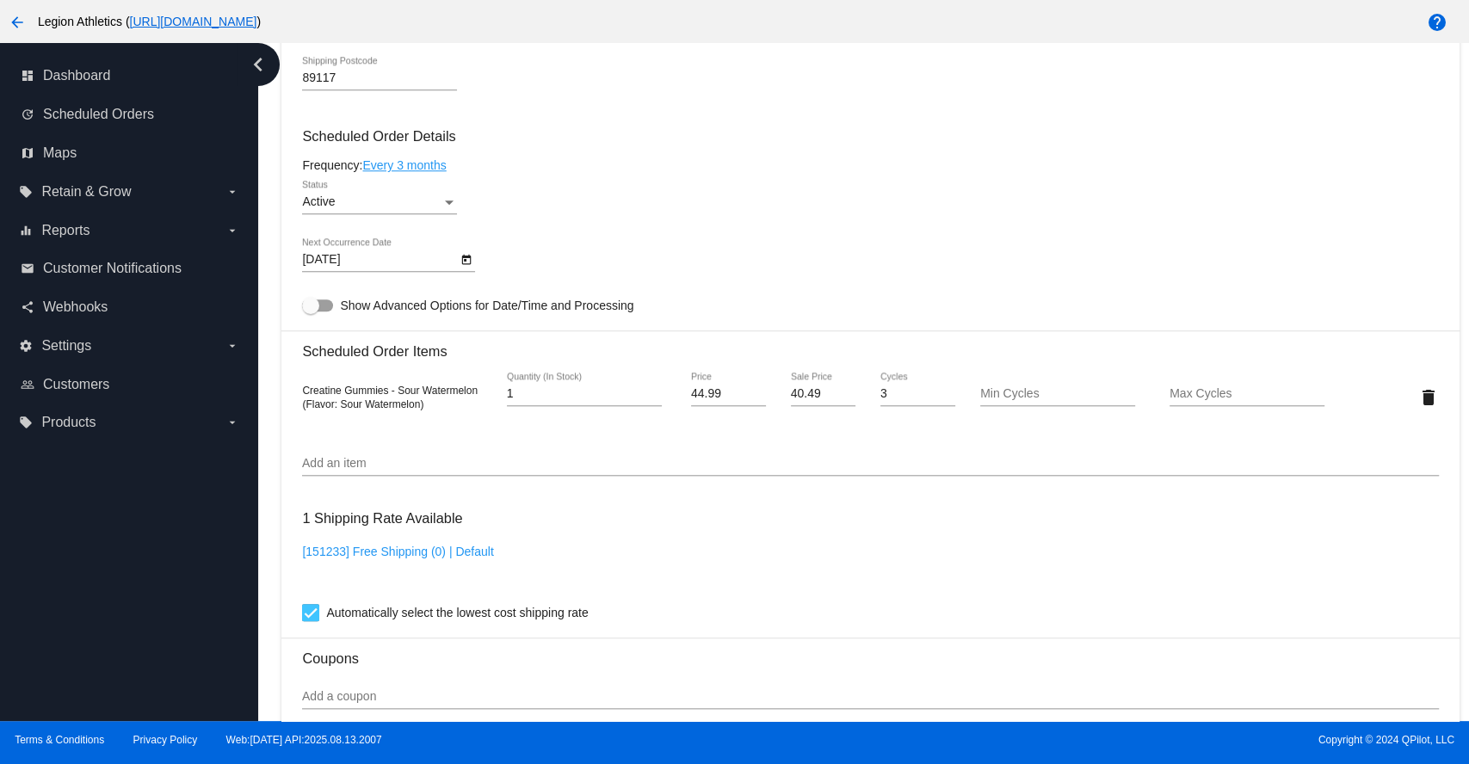
type input "11/17/2025"
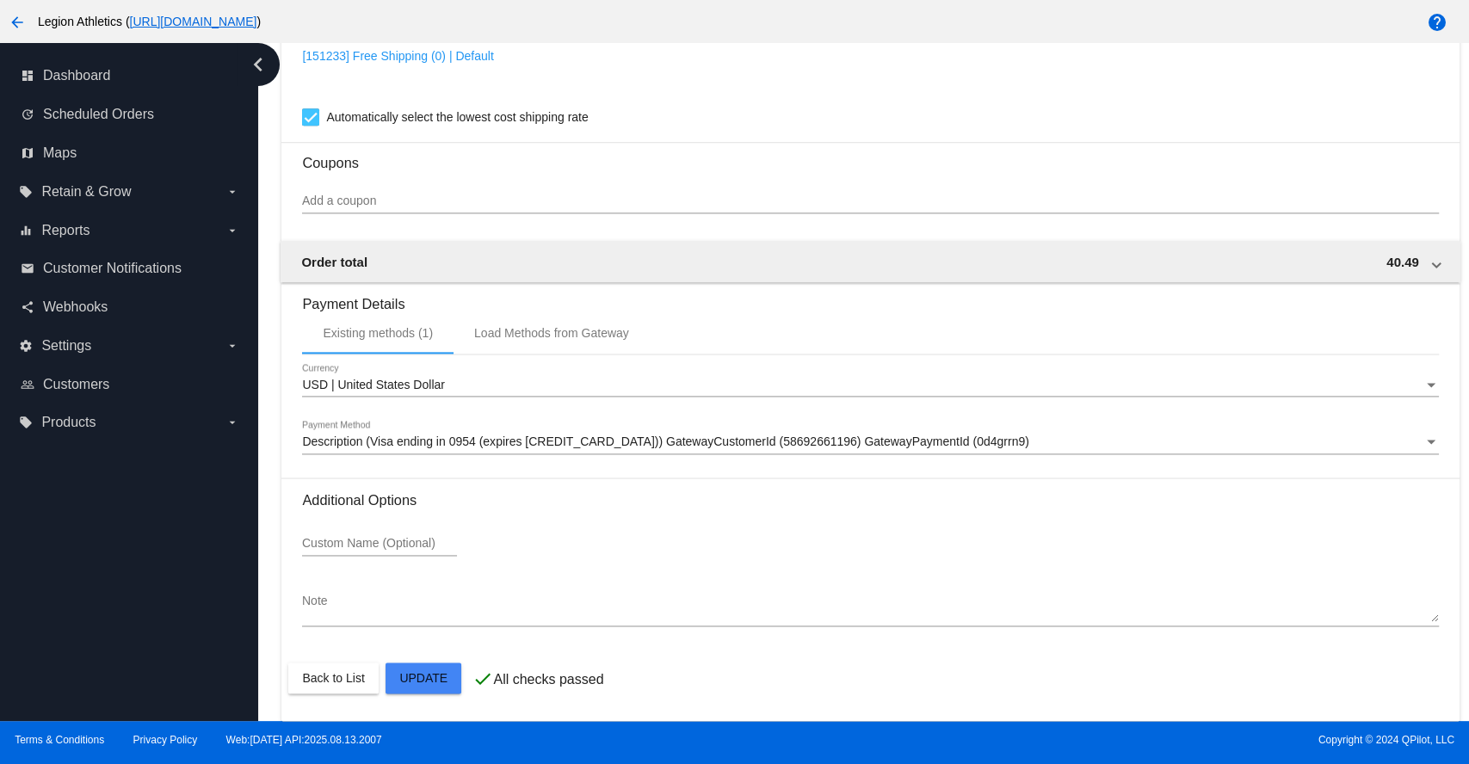
scroll to position [1463, 0]
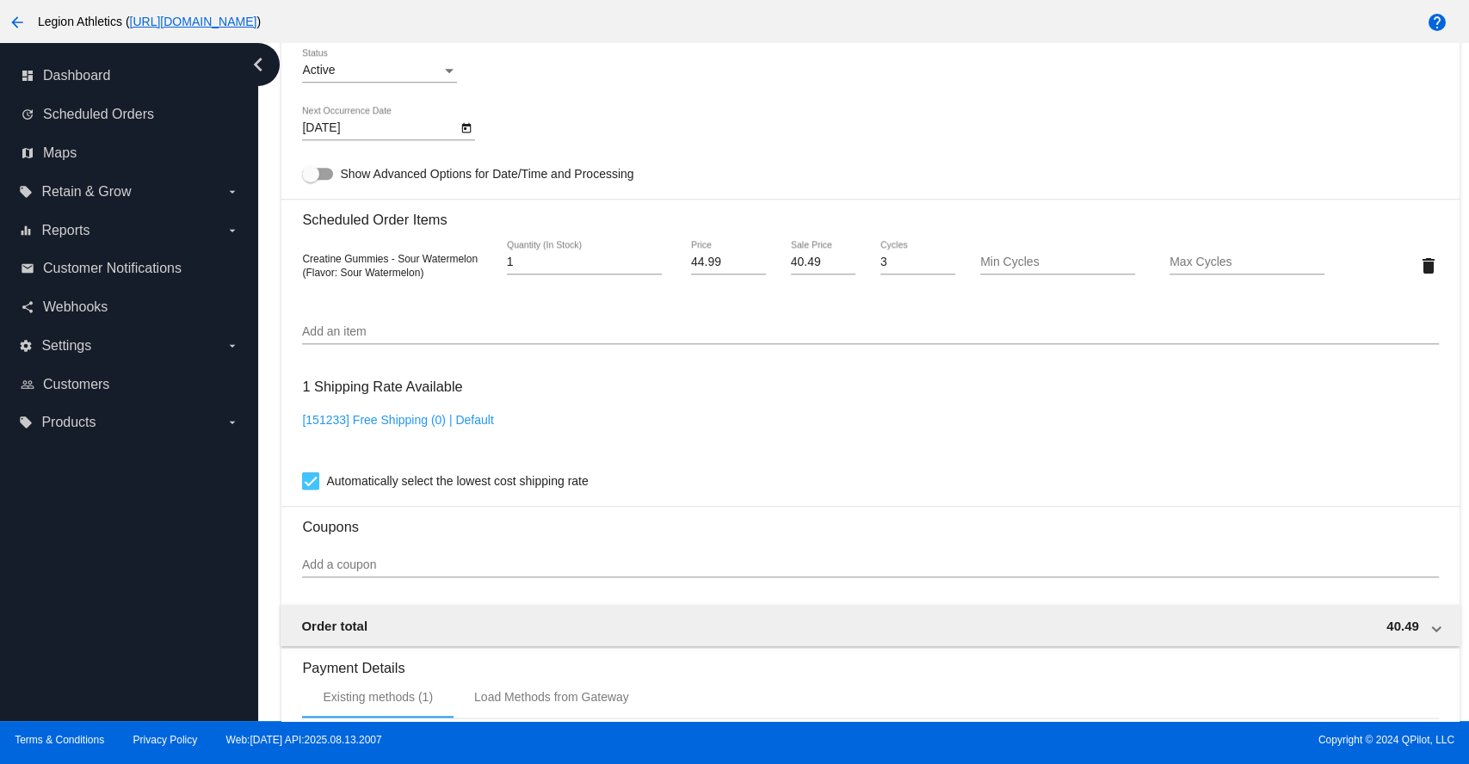
scroll to position [1081, 0]
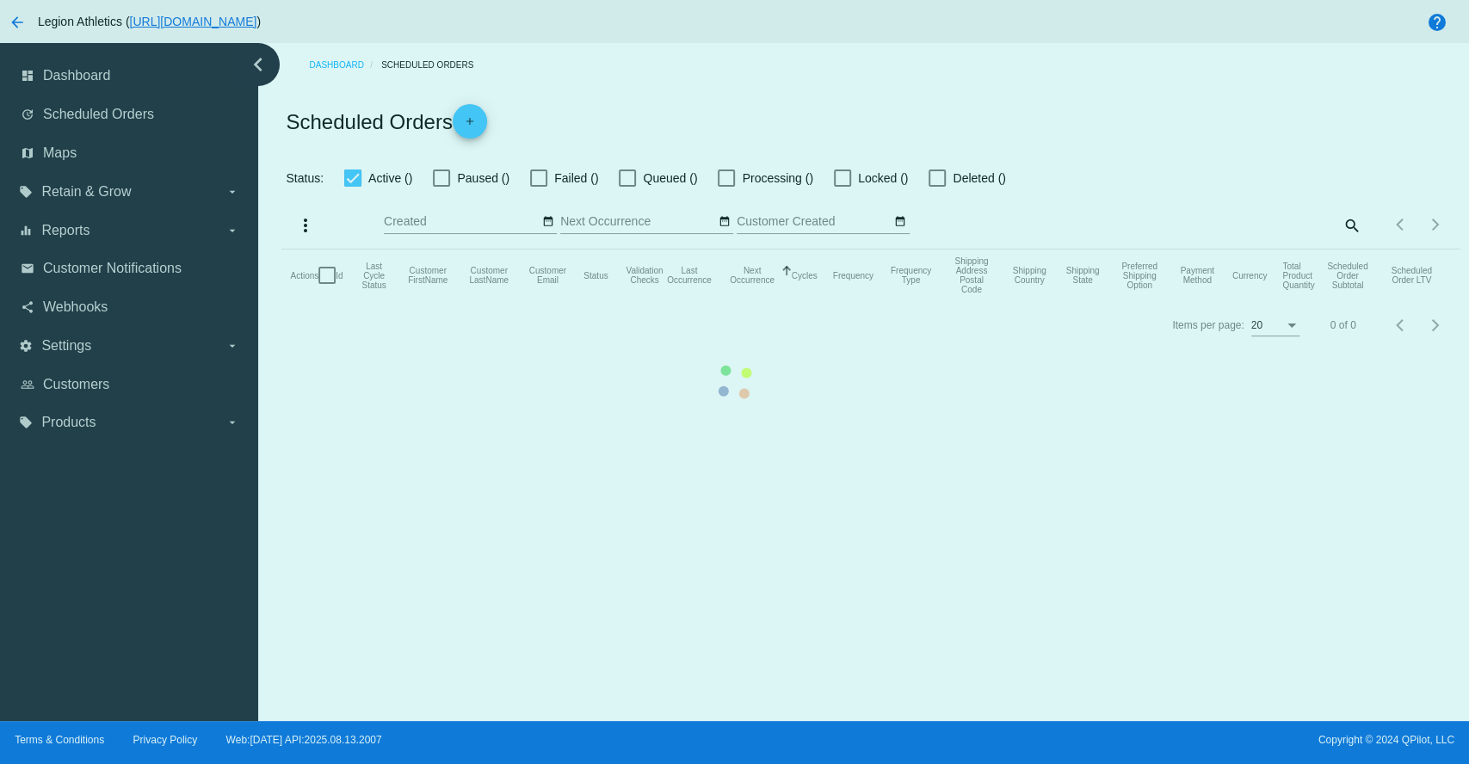
checkbox input "true"
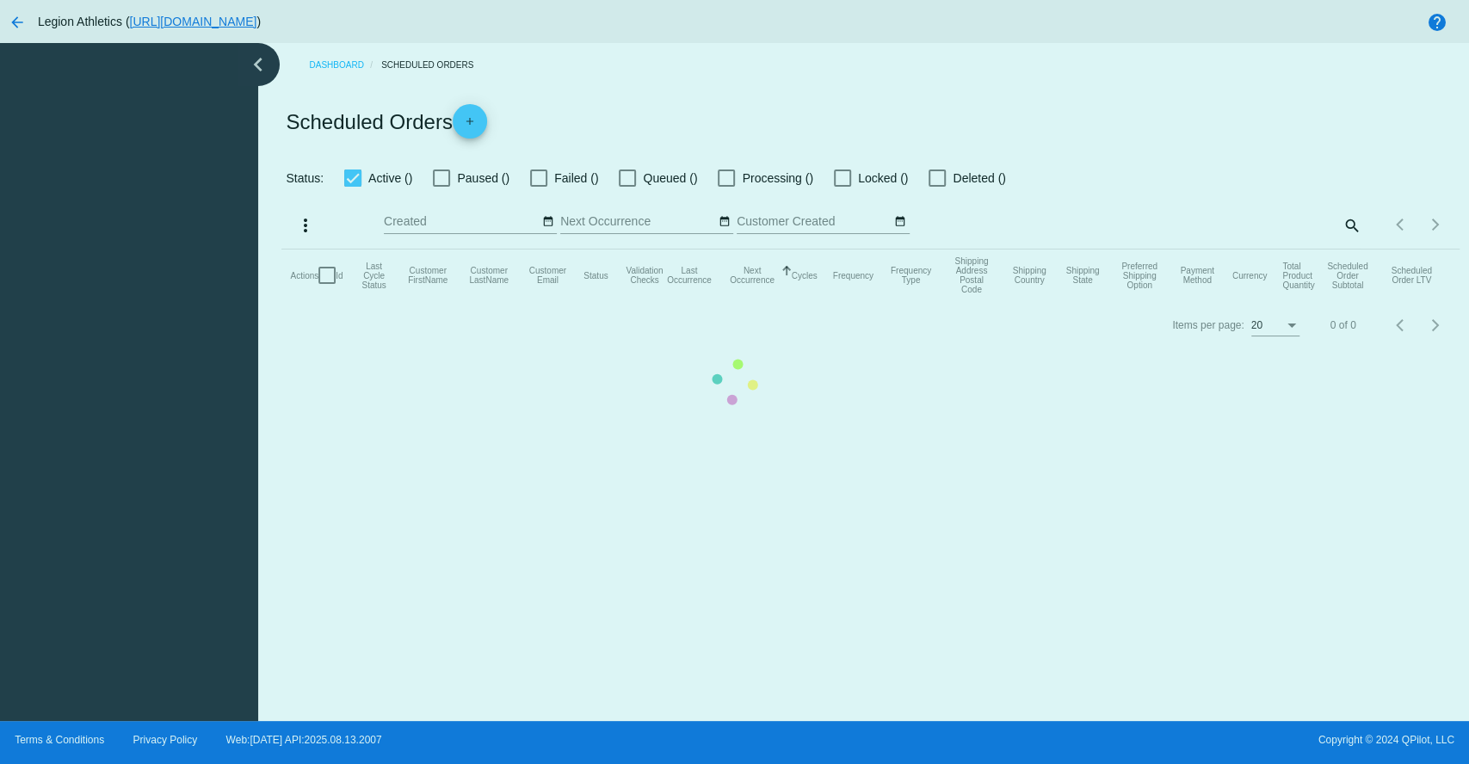
checkbox input "true"
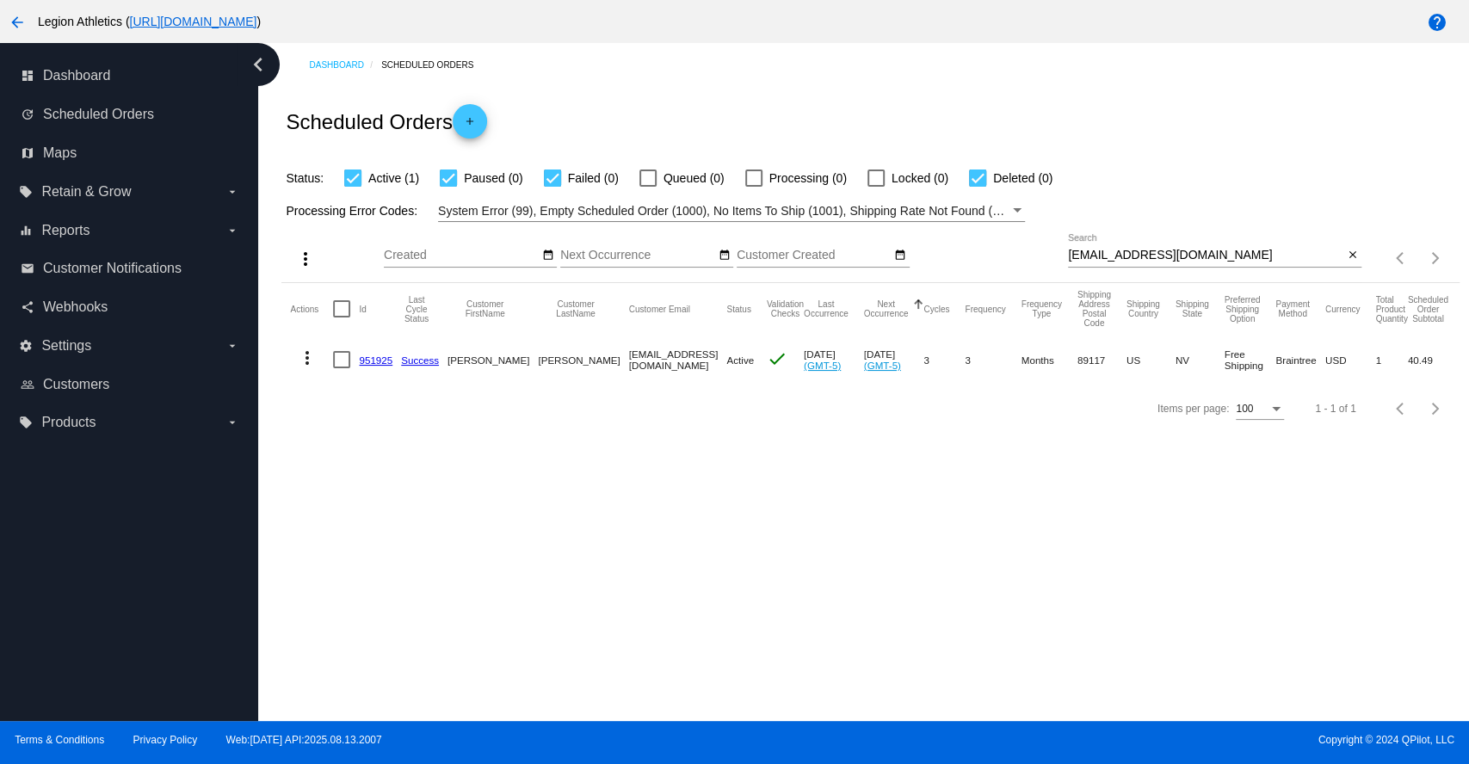
click at [1135, 249] on input "[EMAIL_ADDRESS][DOMAIN_NAME]" at bounding box center [1205, 256] width 275 height 14
paste input "alyssa.tewksbury"
type input "[EMAIL_ADDRESS][DOMAIN_NAME]"
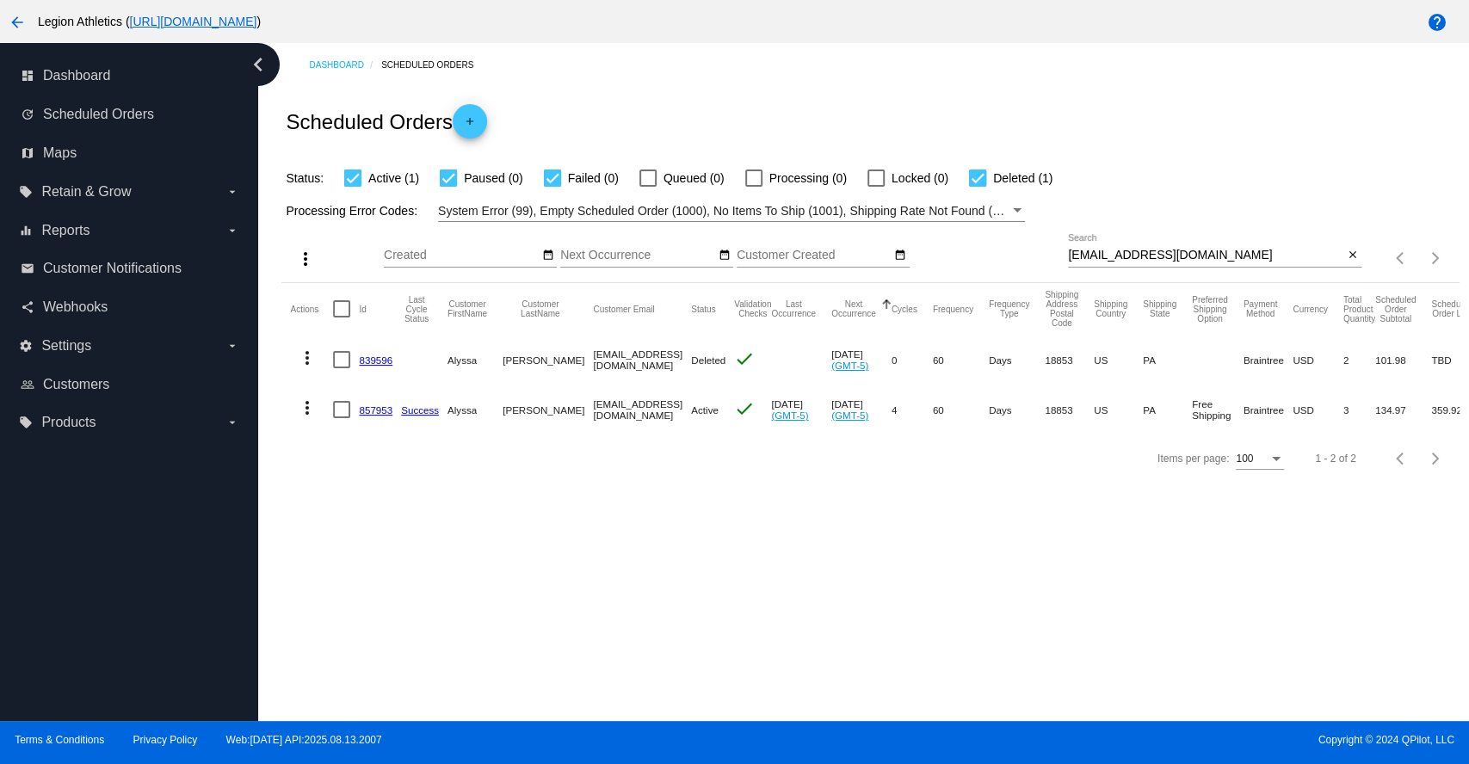
click at [361, 411] on link "857953" at bounding box center [376, 410] width 34 height 11
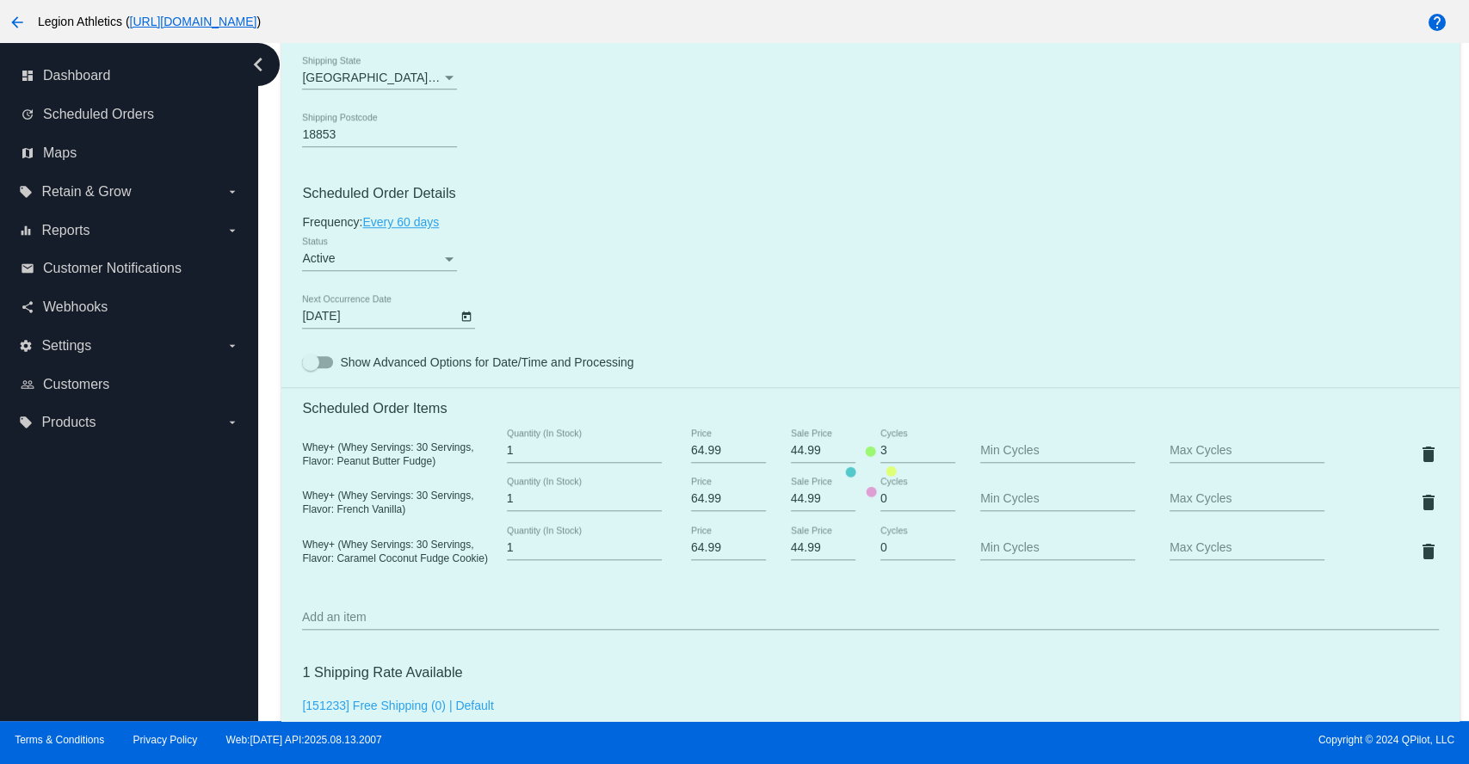
scroll to position [956, 0]
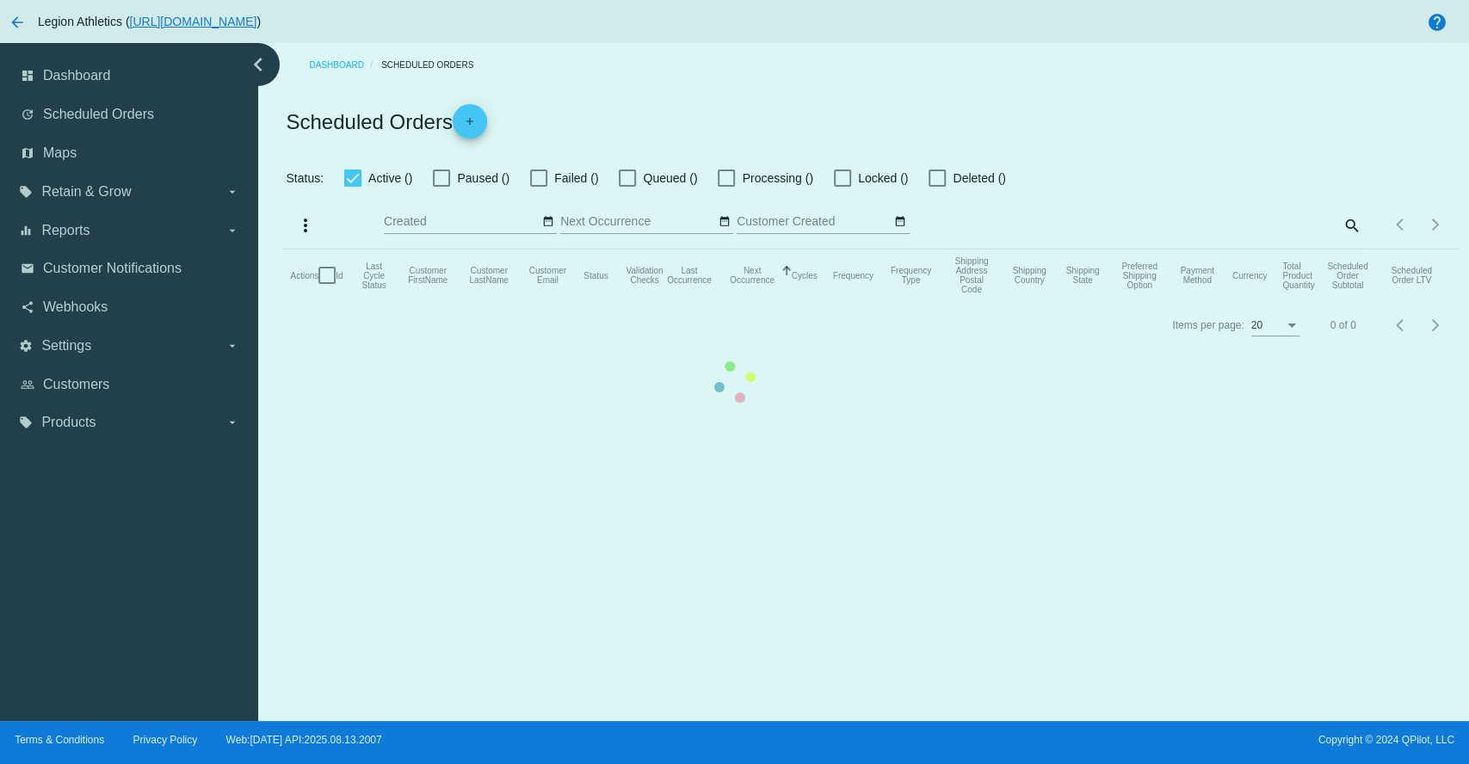
checkbox input "true"
